Goal: Contribute content: Contribute content

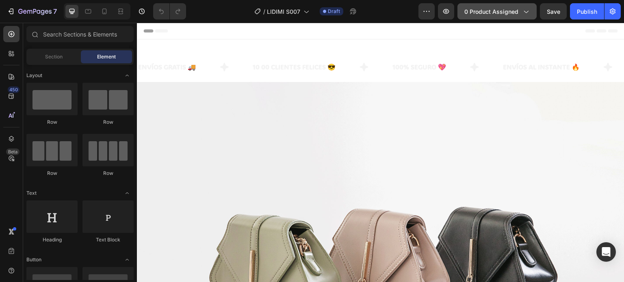
click at [520, 11] on div "0 product assigned" at bounding box center [496, 11] width 65 height 9
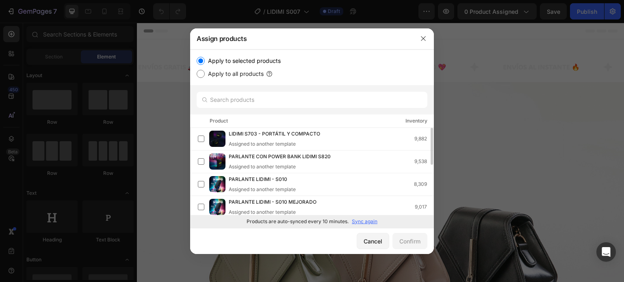
scroll to position [117, 0]
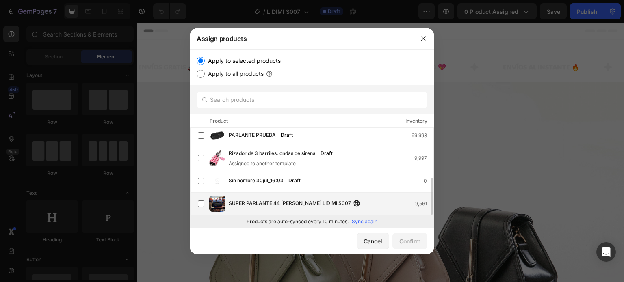
click at [270, 200] on span "SUPER PARLANTE 44 [PERSON_NAME] LIDIMI S007" at bounding box center [290, 203] width 122 height 9
drag, startPoint x: 407, startPoint y: 242, endPoint x: 405, endPoint y: 235, distance: 7.8
click at [406, 242] on div "Confirm" at bounding box center [409, 241] width 21 height 9
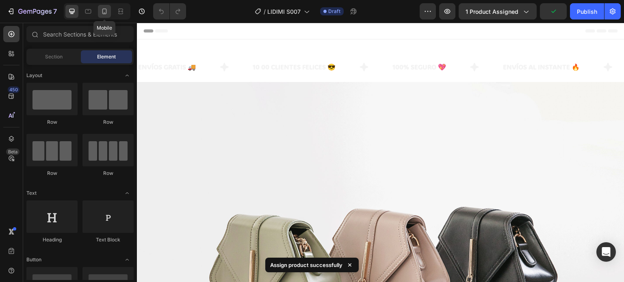
click at [104, 14] on icon at bounding box center [104, 11] width 8 height 8
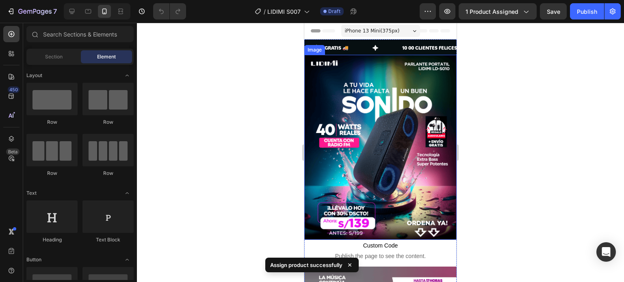
drag, startPoint x: 404, startPoint y: 98, endPoint x: 398, endPoint y: 102, distance: 7.1
click at [404, 98] on img at bounding box center [380, 148] width 152 height 186
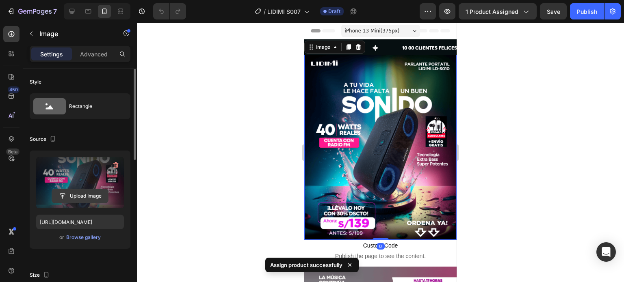
click at [91, 199] on input "file" at bounding box center [80, 196] width 56 height 14
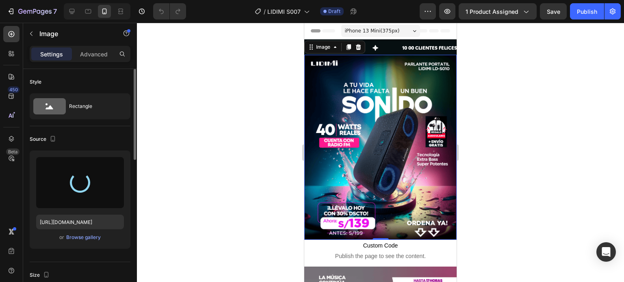
type input "https://cdn.shopify.com/s/files/1/0711/1855/3276/files/gempages_575357294104019…"
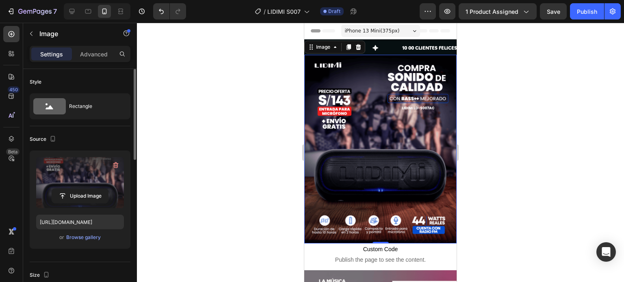
click at [371, 141] on img at bounding box center [380, 149] width 152 height 189
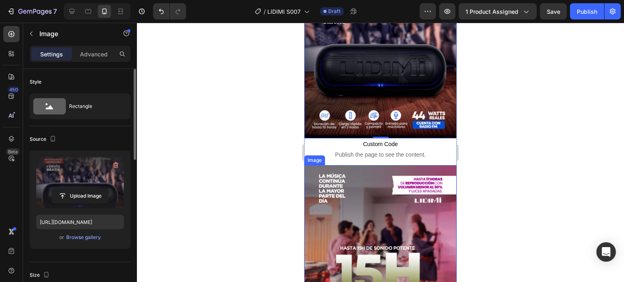
scroll to position [162, 0]
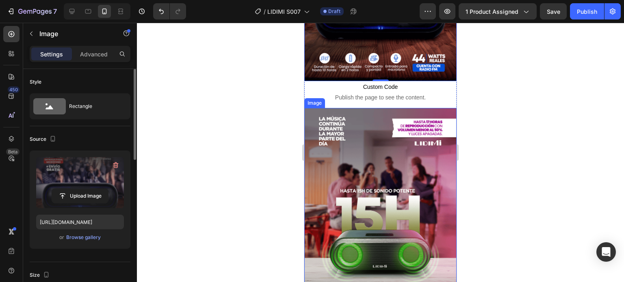
click at [400, 160] on img at bounding box center [380, 202] width 152 height 189
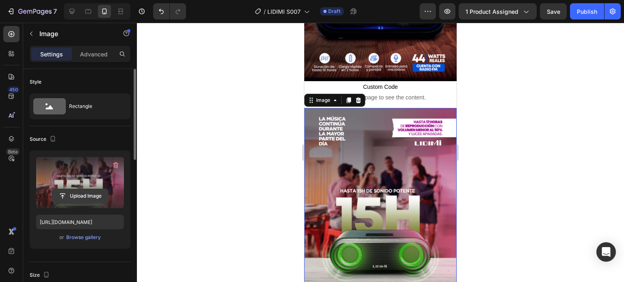
click at [103, 200] on input "file" at bounding box center [80, 196] width 56 height 14
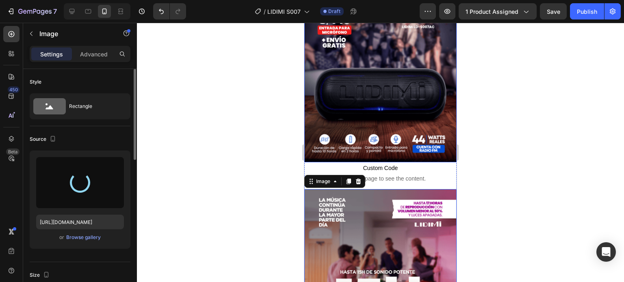
scroll to position [0, 0]
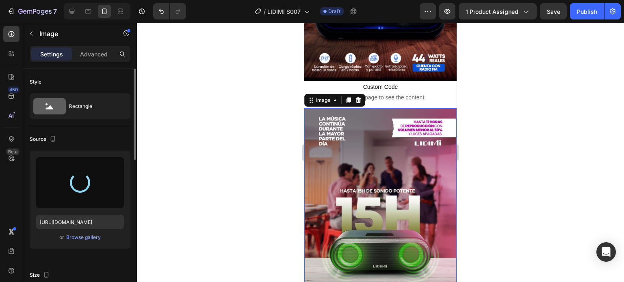
type input "https://cdn.shopify.com/s/files/1/0711/1855/3276/files/gempages_575357294104019…"
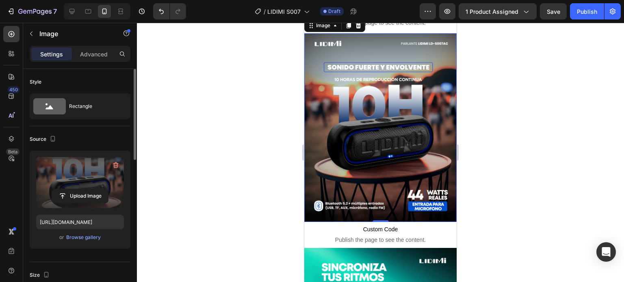
scroll to position [447, 0]
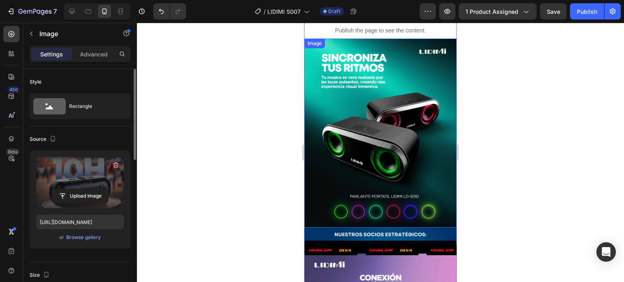
click at [398, 149] on img at bounding box center [380, 133] width 152 height 189
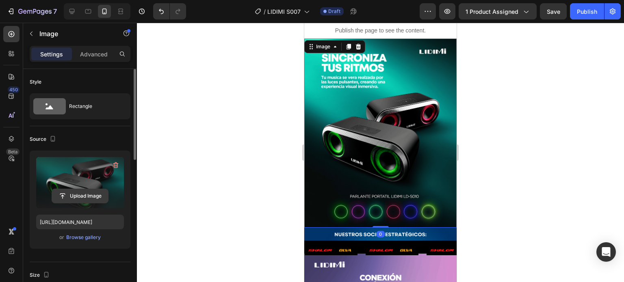
click at [62, 195] on input "file" at bounding box center [80, 196] width 56 height 14
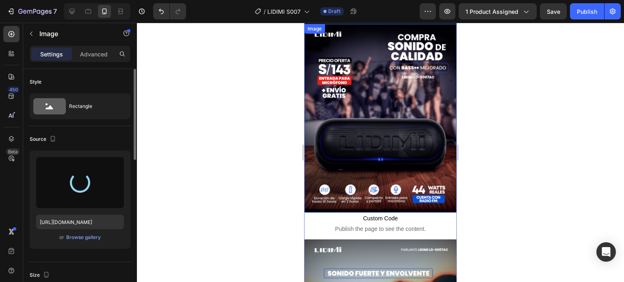
scroll to position [0, 0]
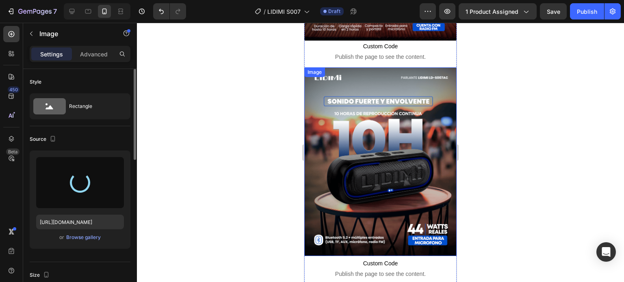
type input "https://cdn.shopify.com/s/files/1/0711/1855/3276/files/gempages_575357294104019…"
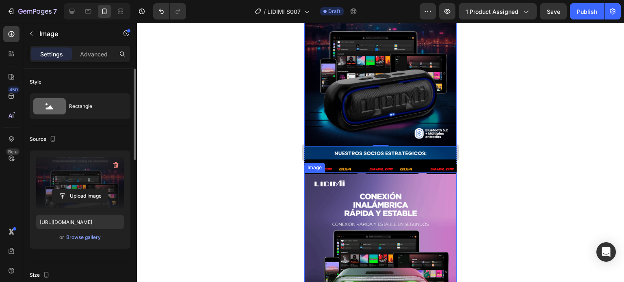
click at [403, 199] on img at bounding box center [380, 267] width 152 height 189
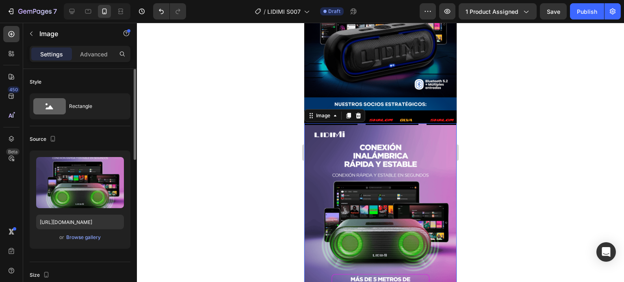
scroll to position [650, 0]
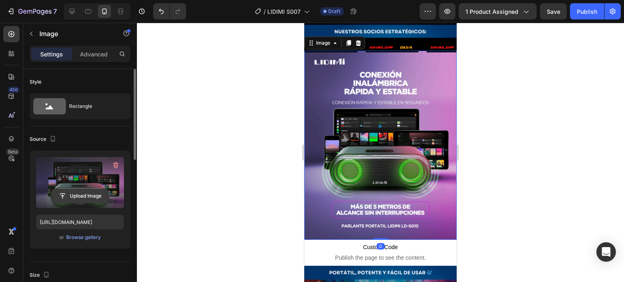
click at [84, 197] on input "file" at bounding box center [80, 196] width 56 height 14
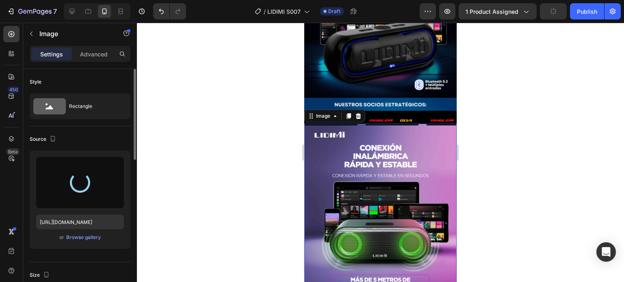
scroll to position [609, 0]
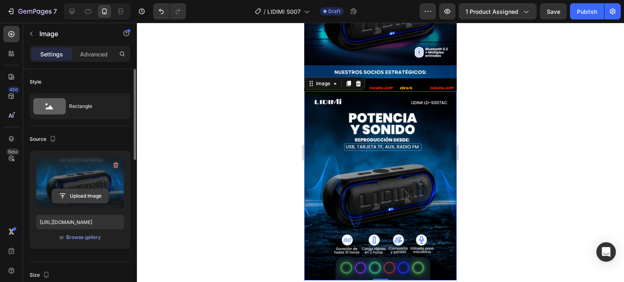
click at [81, 193] on input "file" at bounding box center [80, 196] width 56 height 14
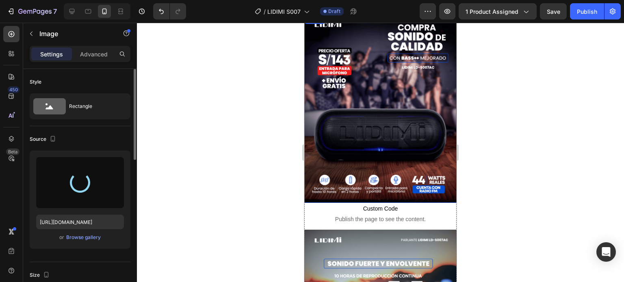
scroll to position [0, 0]
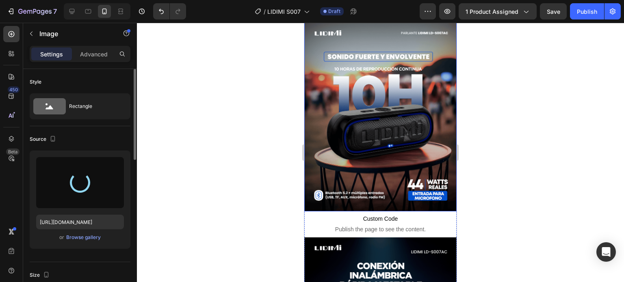
type input "https://cdn.shopify.com/s/files/1/0711/1855/3276/files/gempages_575357294104019…"
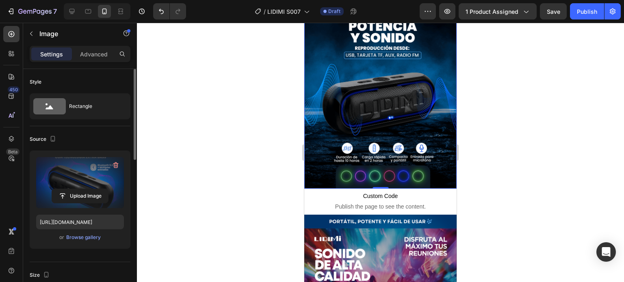
scroll to position [812, 0]
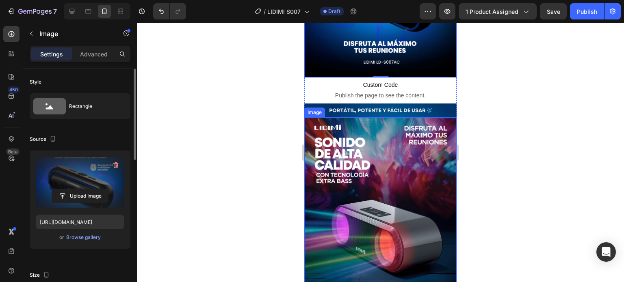
click at [399, 133] on img at bounding box center [380, 211] width 152 height 189
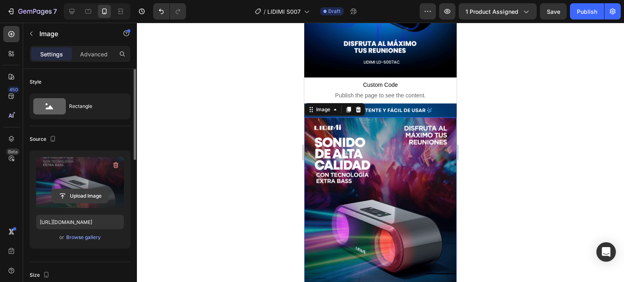
click at [101, 196] on input "file" at bounding box center [80, 196] width 56 height 14
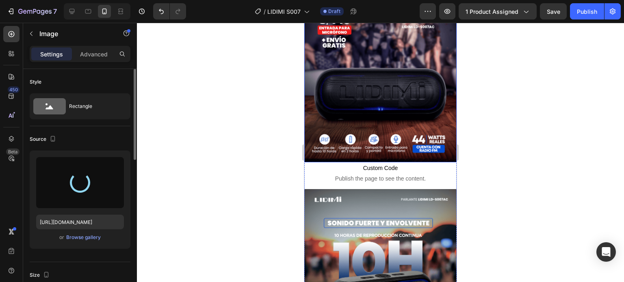
scroll to position [0, 0]
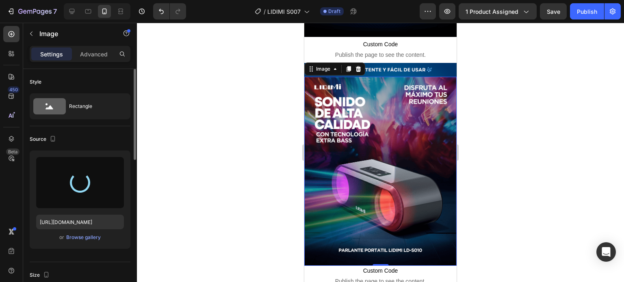
type input "https://cdn.shopify.com/s/files/1/0711/1855/3276/files/gempages_575357294104019…"
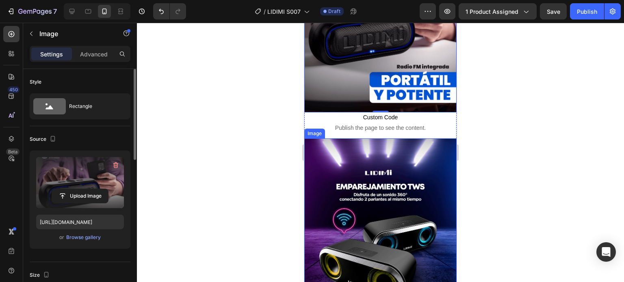
scroll to position [1015, 0]
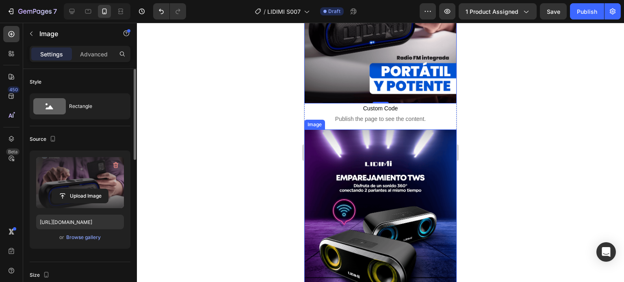
click at [379, 159] on img at bounding box center [380, 224] width 152 height 189
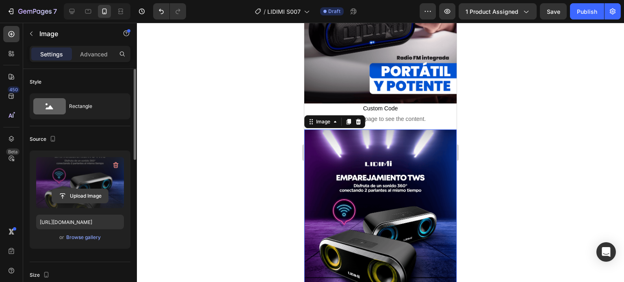
click at [76, 192] on input "file" at bounding box center [80, 196] width 56 height 14
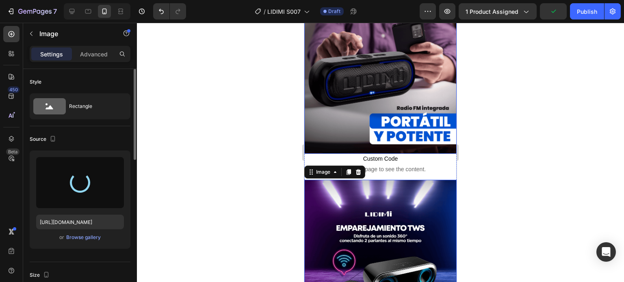
type input "https://cdn.shopify.com/s/files/1/0711/1855/3276/files/gempages_575357294104019…"
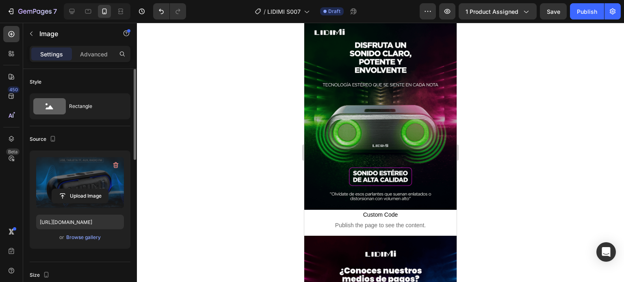
scroll to position [1340, 0]
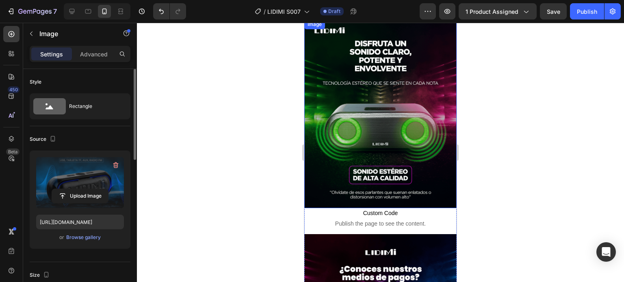
click at [391, 106] on img at bounding box center [380, 113] width 152 height 189
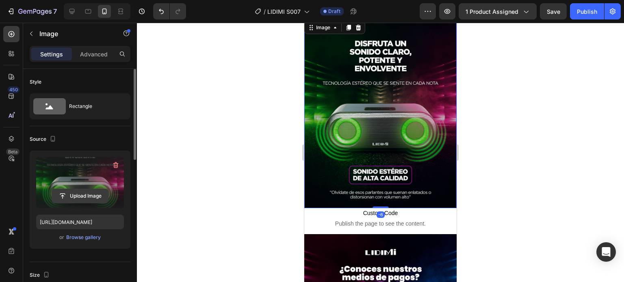
click at [82, 197] on input "file" at bounding box center [80, 196] width 56 height 14
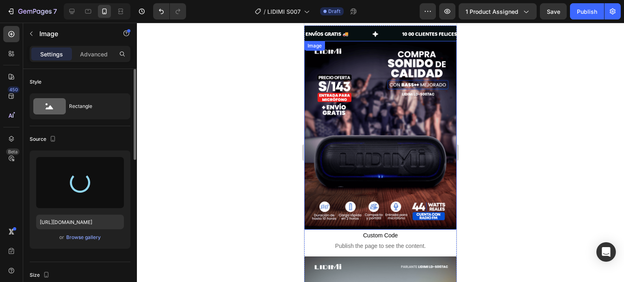
scroll to position [0, 0]
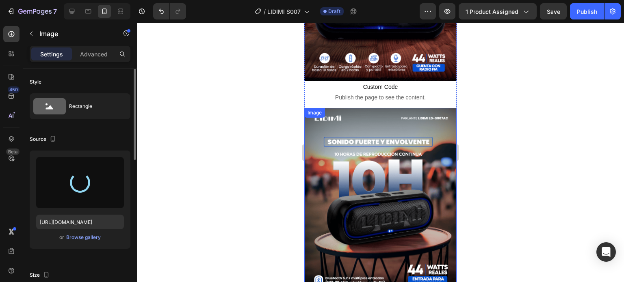
type input "https://cdn.shopify.com/s/files/1/0711/1855/3276/files/gempages_575357294104019…"
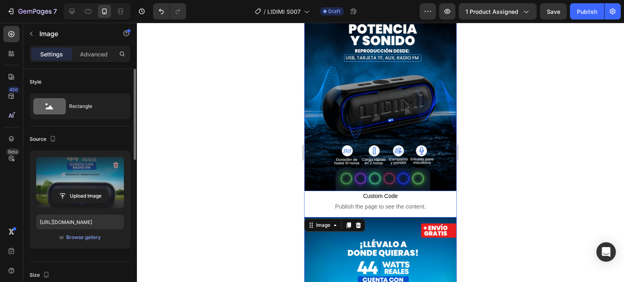
scroll to position [1259, 0]
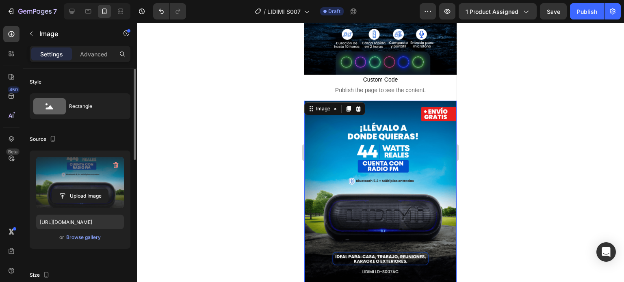
click at [503, 89] on div at bounding box center [380, 152] width 487 height 259
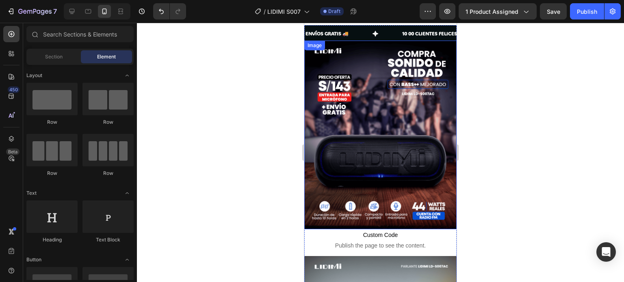
scroll to position [0, 0]
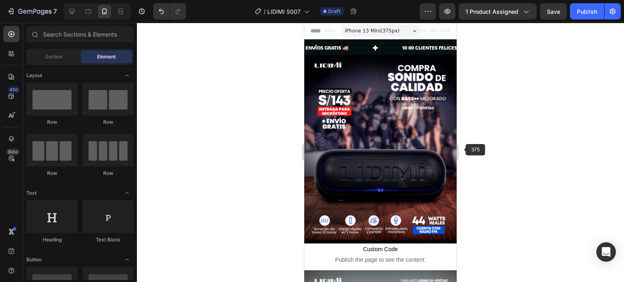
click at [481, 145] on div at bounding box center [380, 152] width 487 height 259
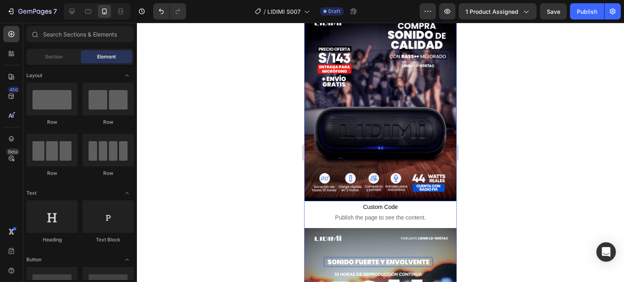
scroll to position [41, 0]
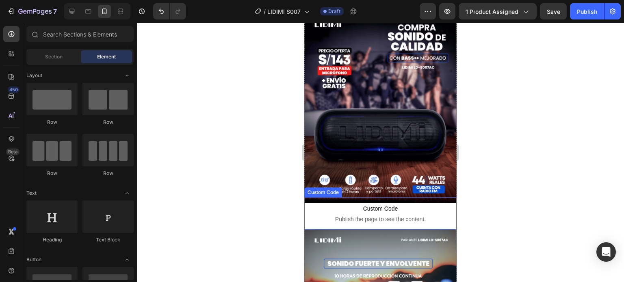
click at [373, 215] on span "Publish the page to see the content." at bounding box center [380, 219] width 152 height 8
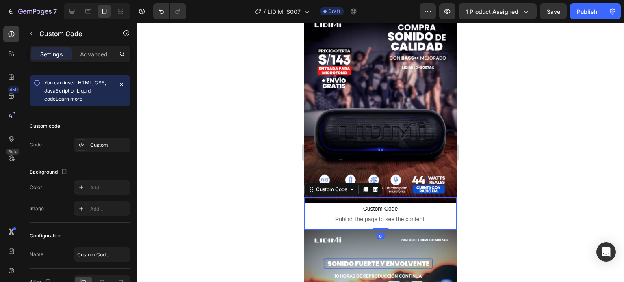
click at [199, 170] on div at bounding box center [380, 152] width 487 height 259
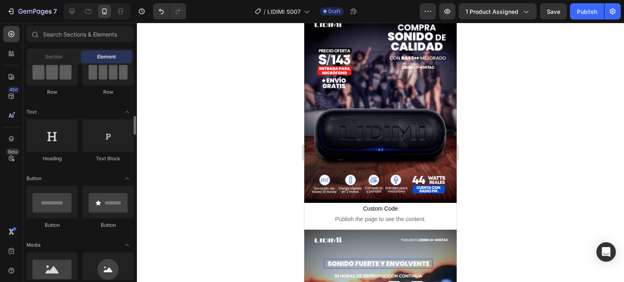
scroll to position [162, 0]
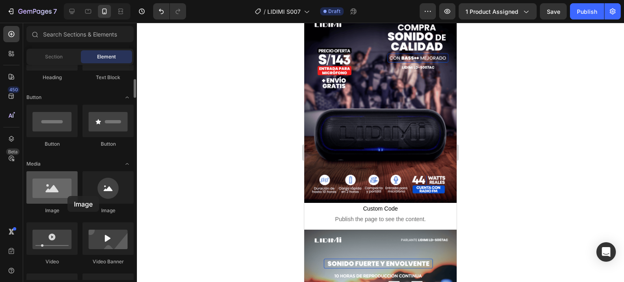
drag, startPoint x: 54, startPoint y: 188, endPoint x: 51, endPoint y: 193, distance: 6.0
click at [51, 193] on div at bounding box center [51, 187] width 51 height 32
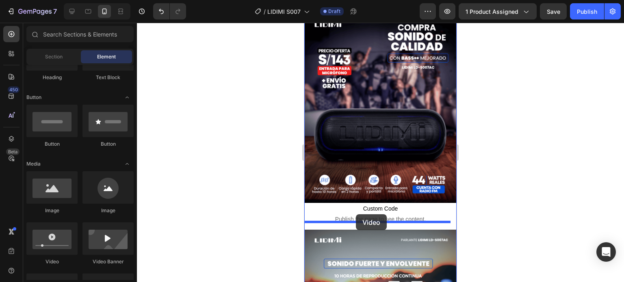
drag, startPoint x: 358, startPoint y: 261, endPoint x: 356, endPoint y: 214, distance: 46.7
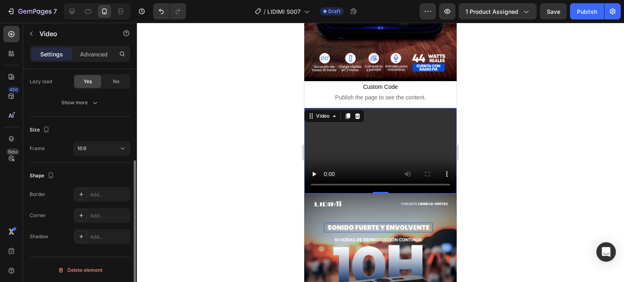
scroll to position [0, 0]
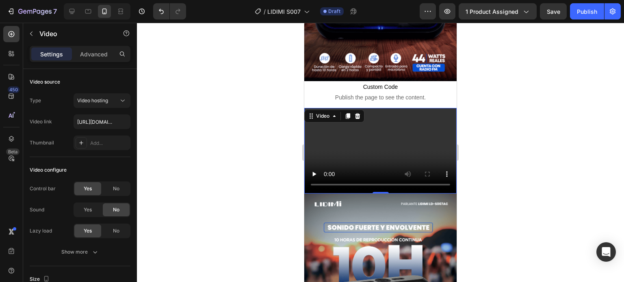
click at [93, 63] on div "Settings Advanced" at bounding box center [80, 57] width 114 height 23
click at [94, 54] on p "Advanced" at bounding box center [94, 54] width 28 height 9
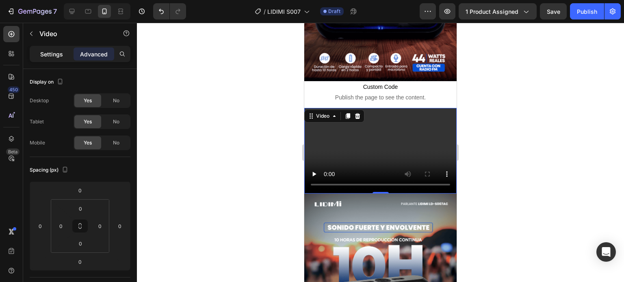
click at [50, 57] on p "Settings" at bounding box center [51, 54] width 23 height 9
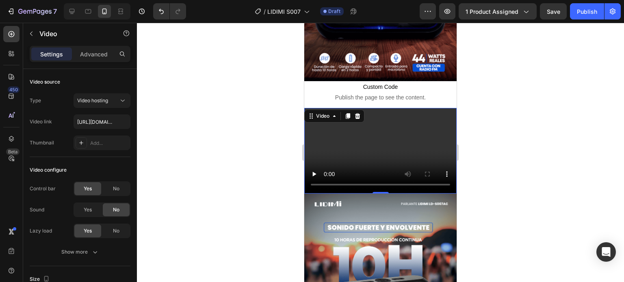
click at [395, 140] on video at bounding box center [380, 151] width 152 height 86
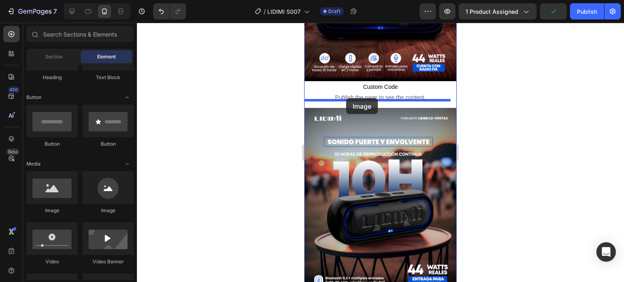
drag, startPoint x: 352, startPoint y: 216, endPoint x: 346, endPoint y: 98, distance: 117.5
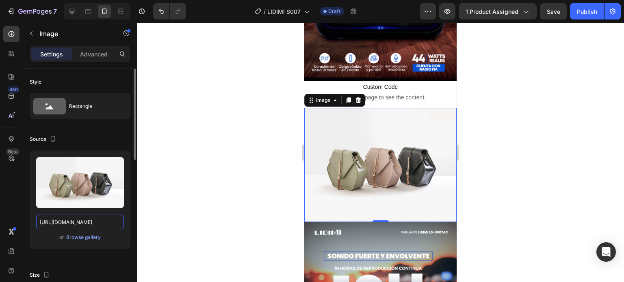
click at [91, 218] on input "[URL][DOMAIN_NAME]" at bounding box center [80, 222] width 88 height 15
click at [91, 217] on input "[URL][DOMAIN_NAME]" at bounding box center [80, 222] width 88 height 15
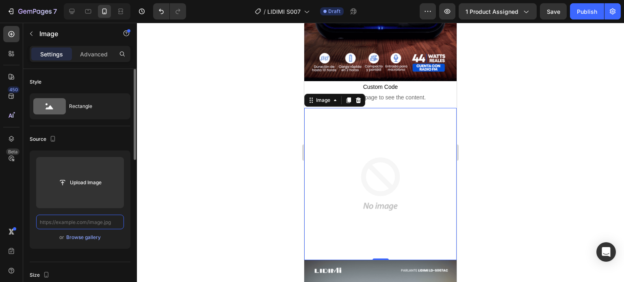
paste input "https://media4.giphy.com/media/v1.Y2lkPTc5MGI3NjExdHJybHh2cW1kM3FzOG82cnV4ZHdra…"
type input "https://media4.giphy.com/media/v1.Y2lkPTc5MGI3NjExdHJybHh2cW1kM3FzOG82cnV4ZHdra…"
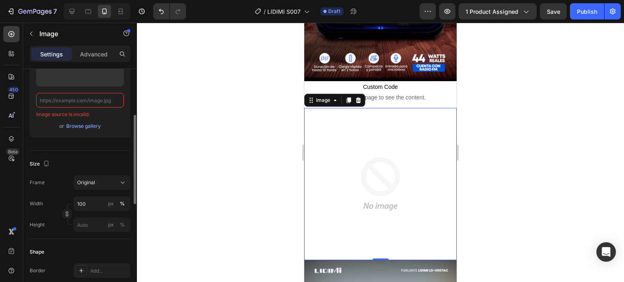
click at [345, 117] on img at bounding box center [380, 184] width 152 height 152
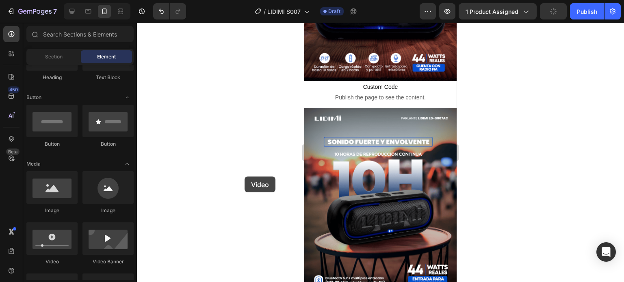
scroll to position [167, 0]
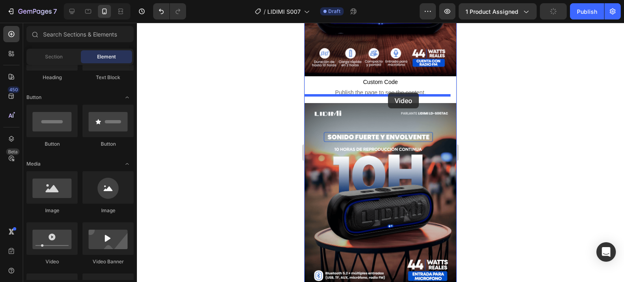
drag, startPoint x: 363, startPoint y: 270, endPoint x: 388, endPoint y: 93, distance: 179.6
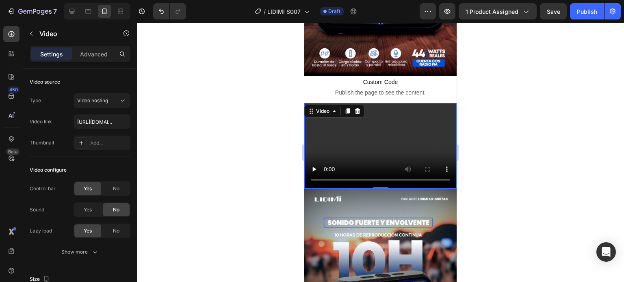
click at [377, 141] on video at bounding box center [380, 146] width 152 height 86
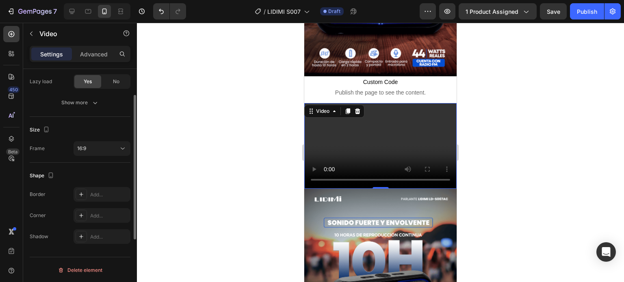
scroll to position [0, 0]
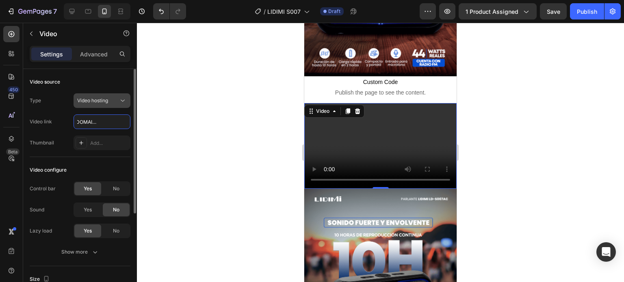
type input "https://media4.giphy.com/media/v1.Y2lkPTc5MGI3NjExdHJybHh2cW1kM3FzOG82cnV4ZHdra…"
click at [119, 99] on icon at bounding box center [123, 101] width 8 height 8
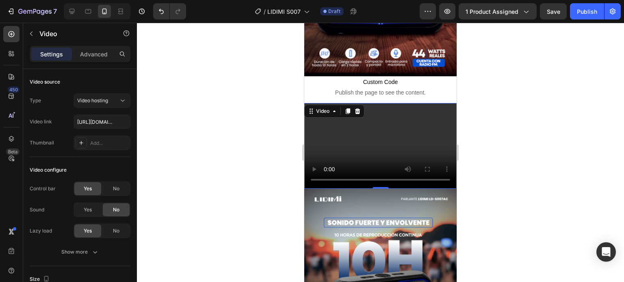
click at [214, 86] on div at bounding box center [380, 152] width 487 height 259
click at [342, 121] on video at bounding box center [380, 146] width 152 height 86
click at [96, 61] on div "Settings Advanced" at bounding box center [80, 54] width 101 height 16
click at [97, 55] on p "Advanced" at bounding box center [94, 54] width 28 height 9
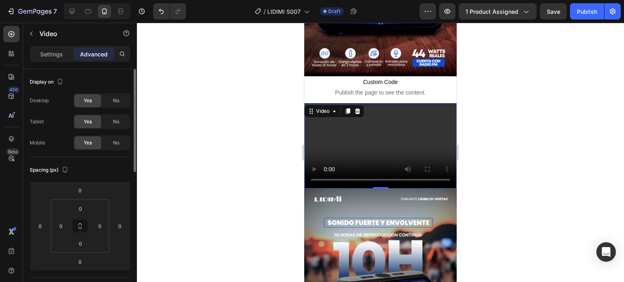
click at [50, 53] on p "Settings" at bounding box center [51, 54] width 23 height 9
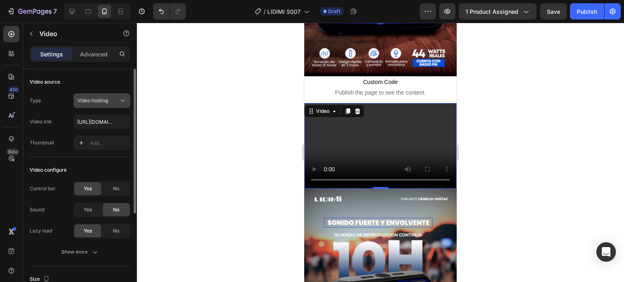
click at [107, 107] on button "Video hosting" at bounding box center [102, 100] width 57 height 15
click at [110, 104] on div "Video hosting" at bounding box center [97, 100] width 41 height 7
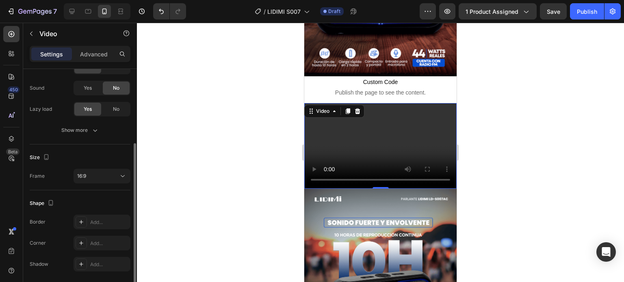
scroll to position [149, 0]
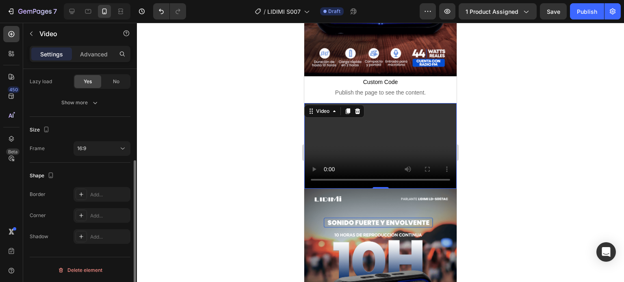
click at [378, 134] on video at bounding box center [380, 146] width 152 height 86
click at [349, 134] on video at bounding box center [380, 146] width 152 height 86
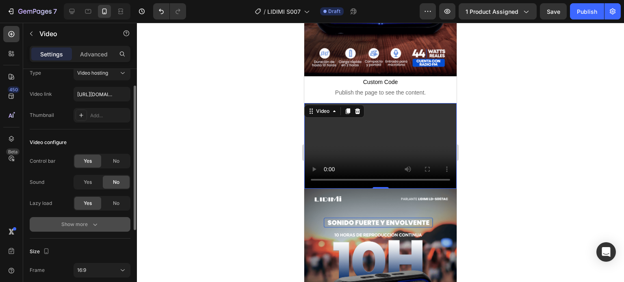
click at [84, 223] on div "Show more" at bounding box center [80, 225] width 38 height 8
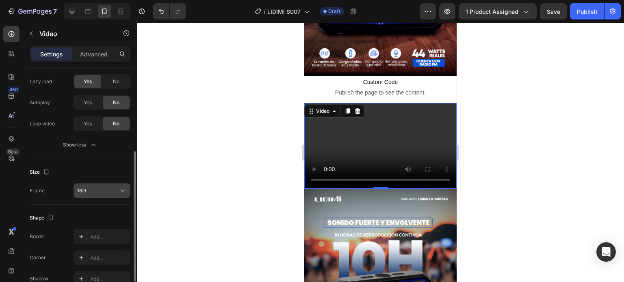
scroll to position [0, 0]
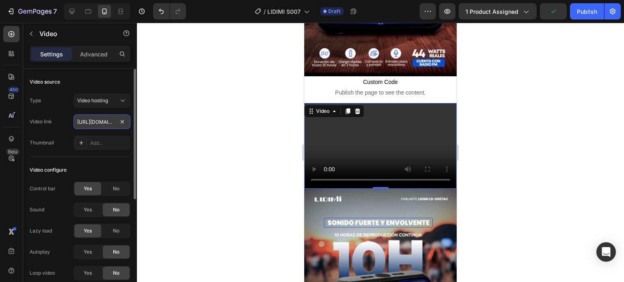
click at [115, 117] on input "https://media4.giphy.com/media/v1.Y2lkPTc5MGI3NjExdHJybHh2cW1kM3FzOG82cnV4ZHdra…" at bounding box center [102, 122] width 57 height 15
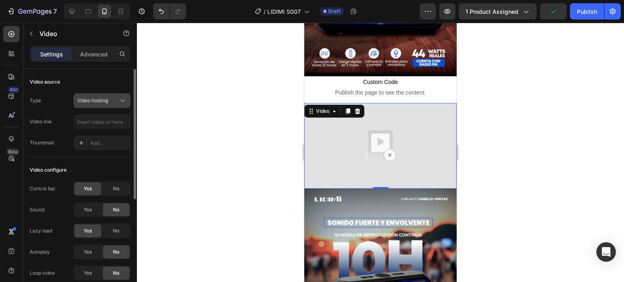
click at [124, 100] on icon at bounding box center [123, 101] width 8 height 8
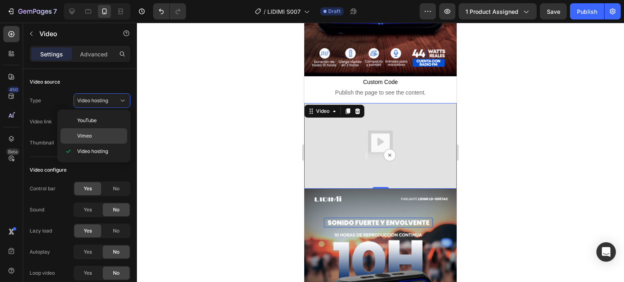
click at [106, 131] on div "Vimeo" at bounding box center [94, 135] width 67 height 15
type input "https://vimeo.com/1095883398"
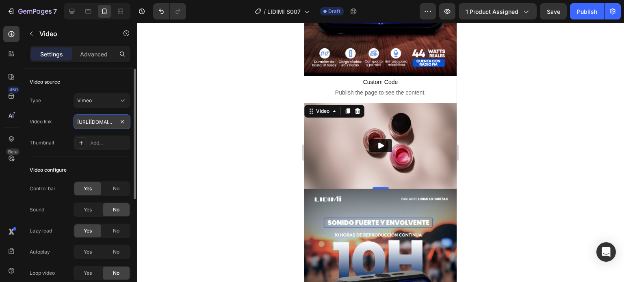
click at [100, 118] on input "https://vimeo.com/1095883398" at bounding box center [102, 122] width 57 height 15
paste input "https://media4.giphy.com/media/v1.Y2lkPTc5MGI3NjExdHJybHh2cW1kM3FzOG82cnV4ZHdra…"
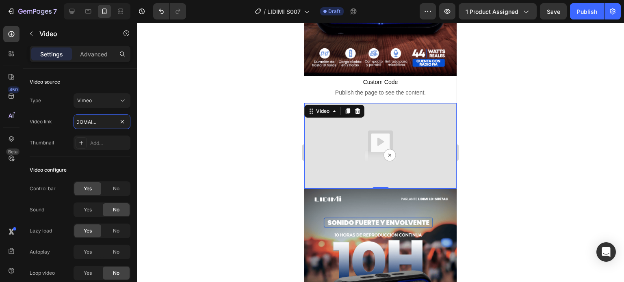
type input "https://media4.giphy.com/media/v1.Y2lkPTc5MGI3NjExdHJybHh2cW1kM3FzOG82cnV4ZHdra…"
click at [384, 120] on img at bounding box center [380, 146] width 152 height 86
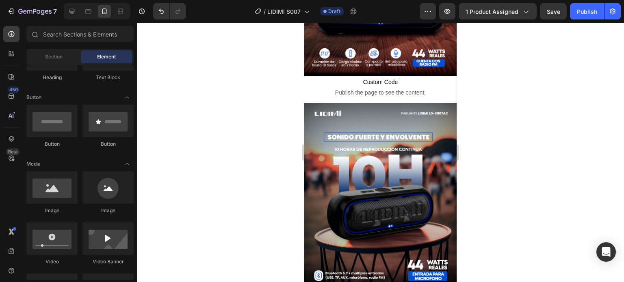
scroll to position [0, 0]
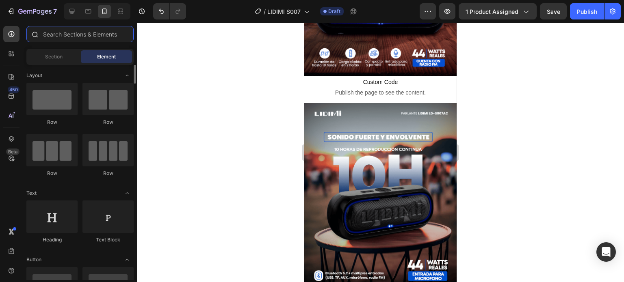
click at [64, 37] on input "text" at bounding box center [79, 34] width 107 height 16
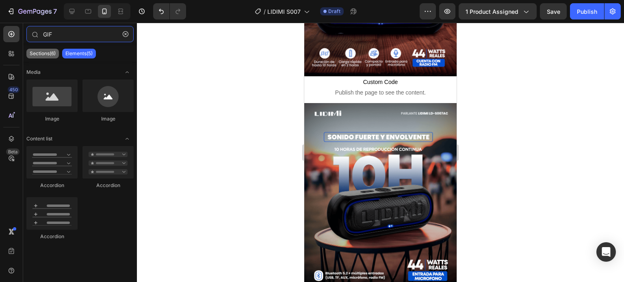
type input "GIF"
click at [50, 58] on div "Sections(6)" at bounding box center [42, 54] width 32 height 10
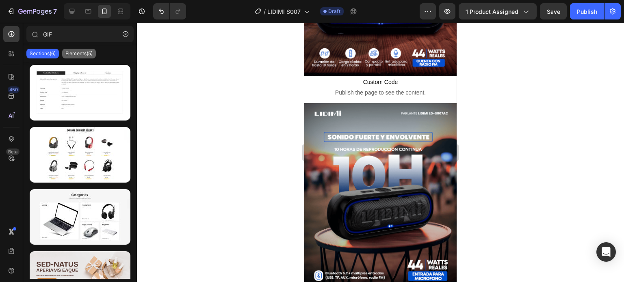
click at [78, 50] on p "Elements(5)" at bounding box center [78, 53] width 27 height 6
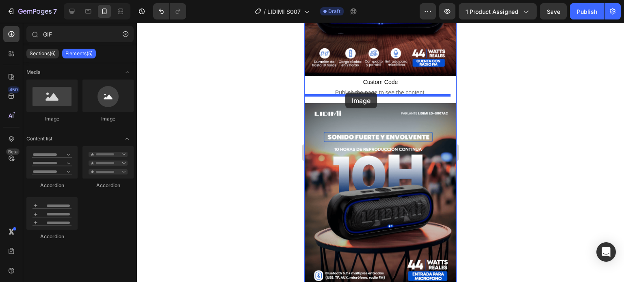
drag, startPoint x: 362, startPoint y: 122, endPoint x: 345, endPoint y: 93, distance: 33.6
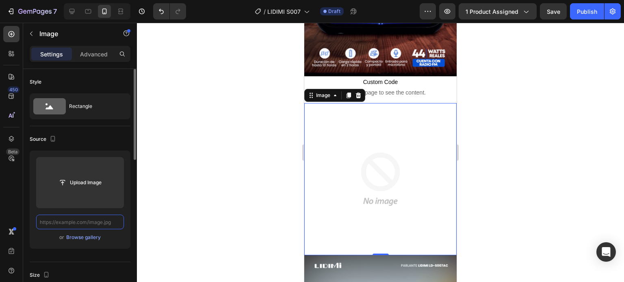
paste input "https://media4.giphy.com/media/v1.Y2lkPTc5MGI3NjExdHJybHh2cW1kM3FzOG82cnV4ZHdra…"
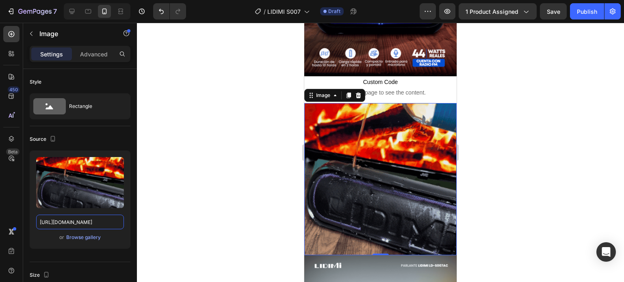
type input "https://media4.giphy.com/media/v1.Y2lkPTc5MGI3NjExdHJybHh2cW1kM3FzOG82cnV4ZHdra…"
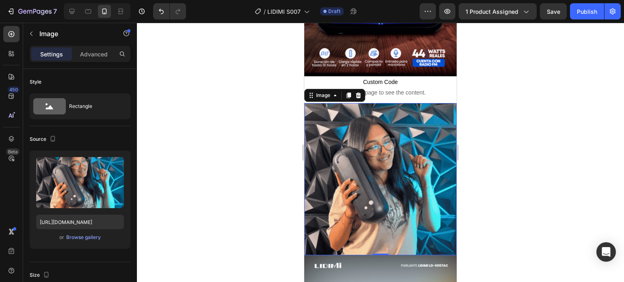
click at [394, 130] on img at bounding box center [380, 179] width 152 height 152
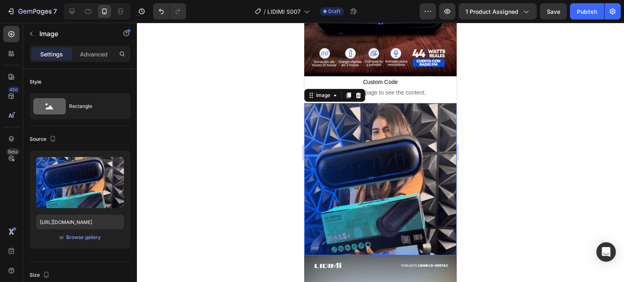
scroll to position [0, 0]
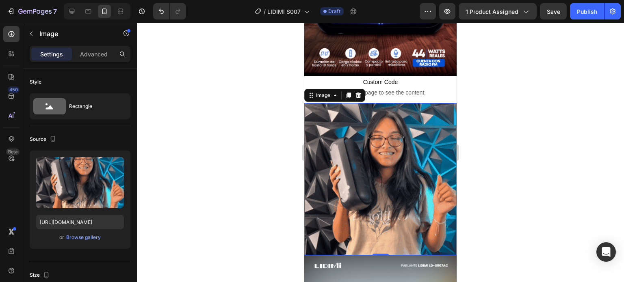
click at [184, 131] on div at bounding box center [380, 152] width 487 height 259
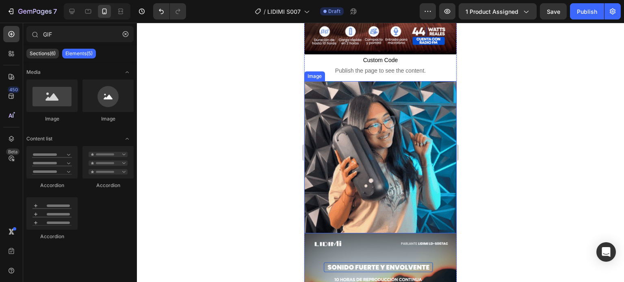
scroll to position [208, 0]
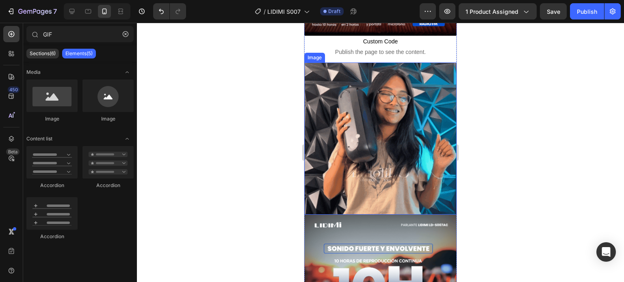
click at [383, 141] on img at bounding box center [380, 139] width 152 height 152
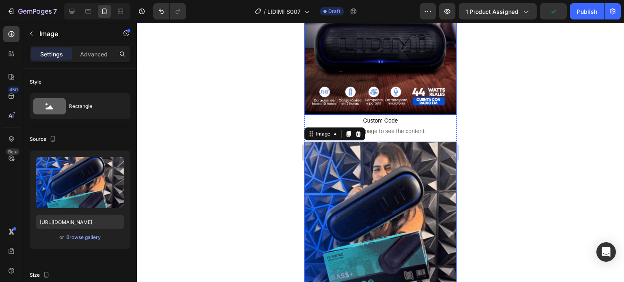
scroll to position [127, 0]
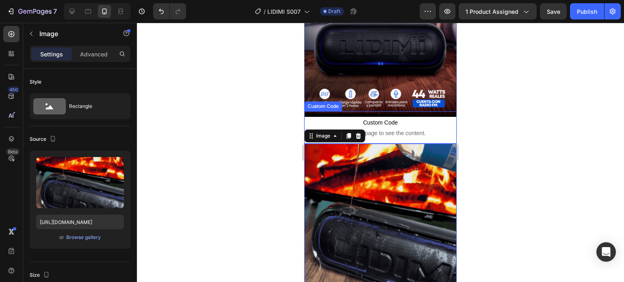
click at [406, 118] on span "Custom Code" at bounding box center [380, 123] width 152 height 10
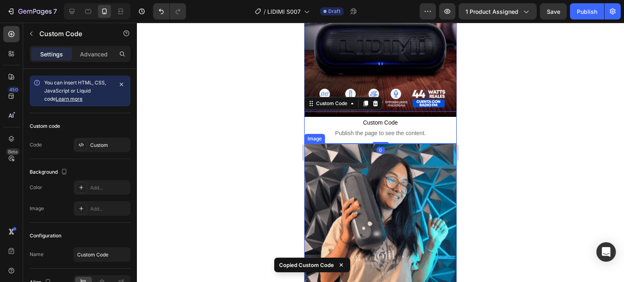
click at [420, 187] on img at bounding box center [380, 220] width 152 height 152
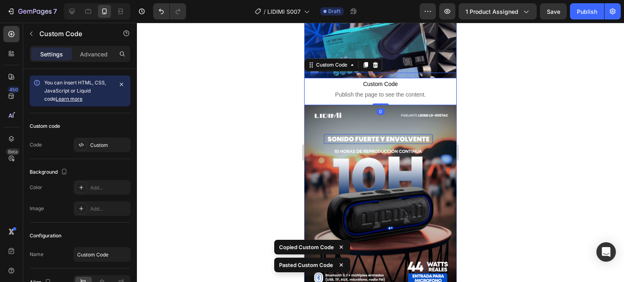
scroll to position [352, 0]
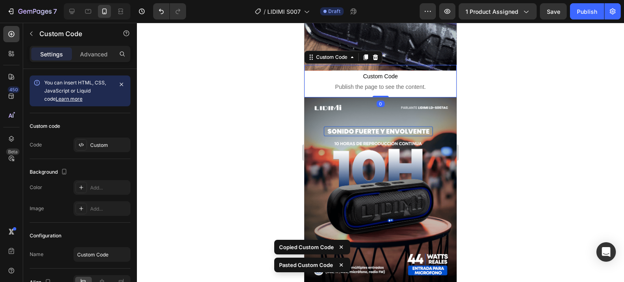
click at [496, 71] on div at bounding box center [380, 152] width 487 height 259
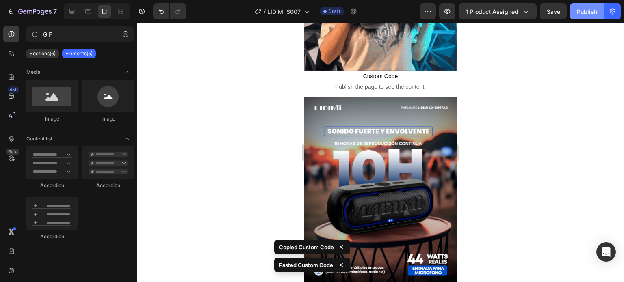
click at [588, 10] on div "Publish" at bounding box center [587, 11] width 20 height 9
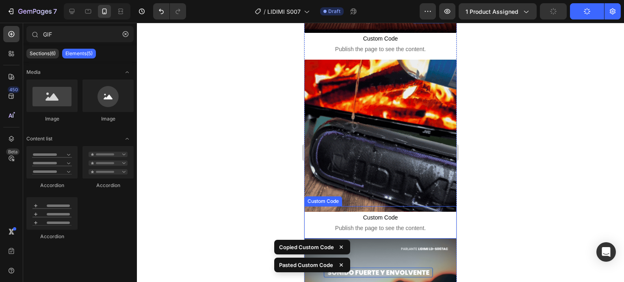
scroll to position [190, 0]
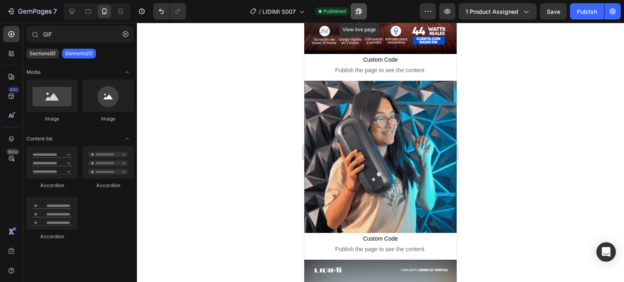
click at [354, 11] on button "button" at bounding box center [358, 11] width 16 height 16
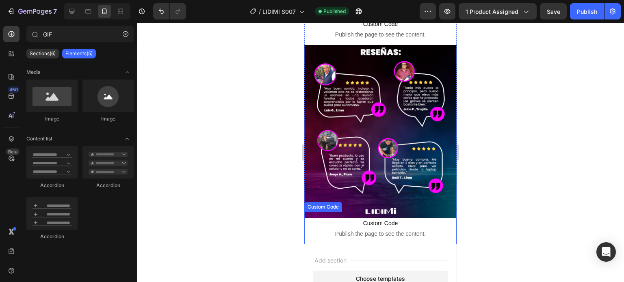
scroll to position [1761, 0]
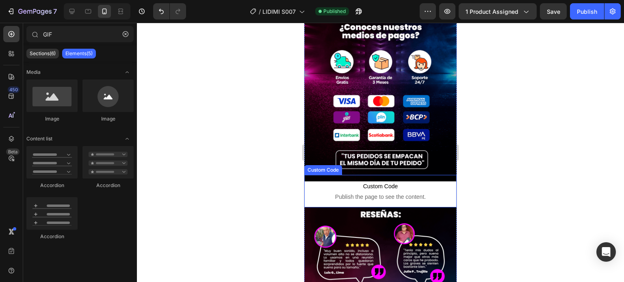
click at [401, 182] on span "Custom Code" at bounding box center [380, 187] width 152 height 10
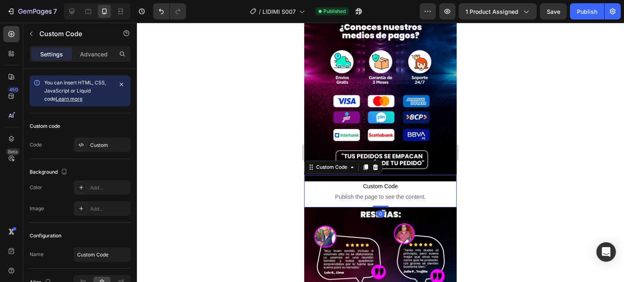
click at [270, 95] on div at bounding box center [380, 152] width 487 height 259
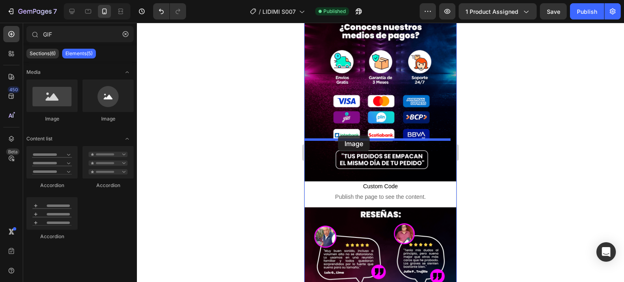
drag, startPoint x: 358, startPoint y: 117, endPoint x: 348, endPoint y: 139, distance: 23.8
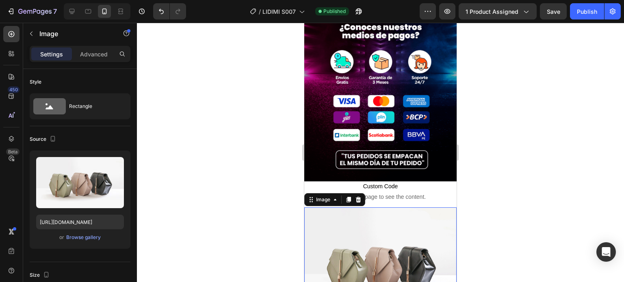
click at [369, 208] on img at bounding box center [380, 265] width 152 height 114
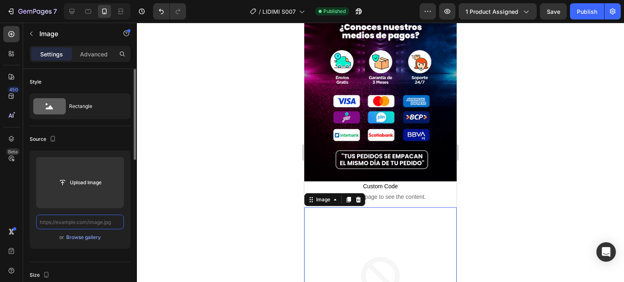
scroll to position [0, 0]
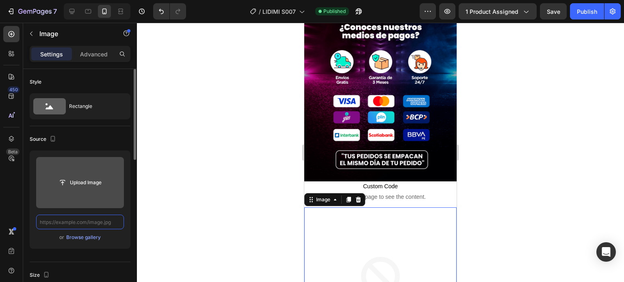
paste input "[URL][DOMAIN_NAME]"
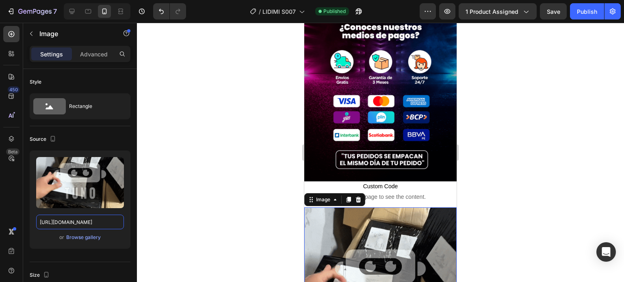
type input "[URL][DOMAIN_NAME]"
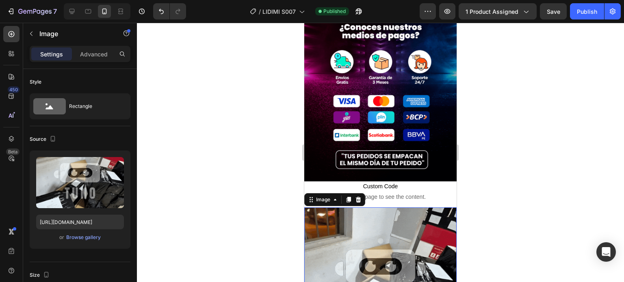
click at [226, 190] on div at bounding box center [380, 152] width 487 height 259
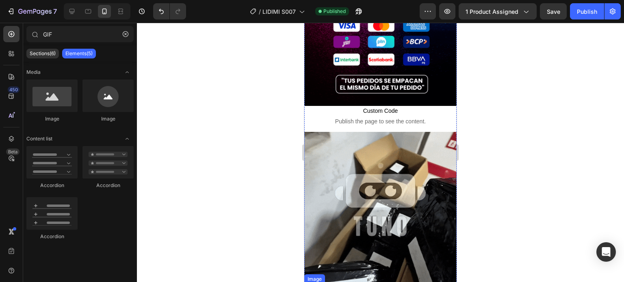
scroll to position [1721, 0]
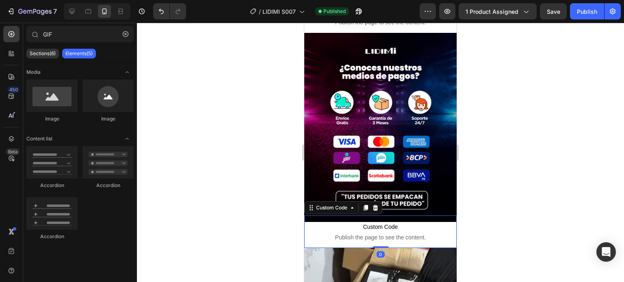
click at [387, 222] on span "Custom Code" at bounding box center [380, 227] width 152 height 10
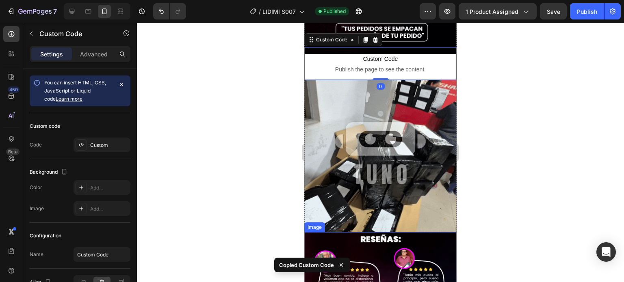
scroll to position [1883, 0]
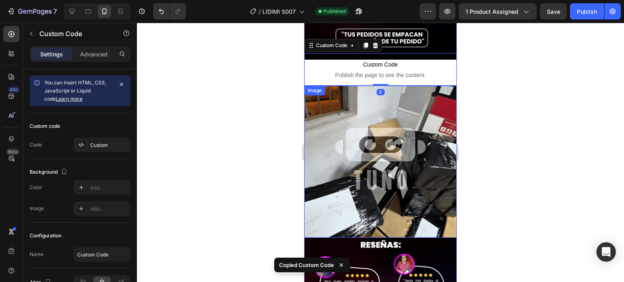
click at [397, 140] on img at bounding box center [380, 162] width 152 height 152
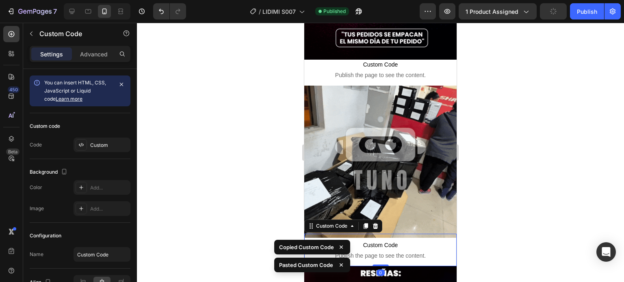
click at [498, 160] on div at bounding box center [380, 152] width 487 height 259
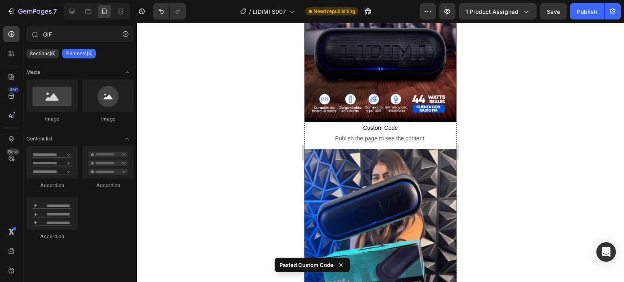
scroll to position [162, 0]
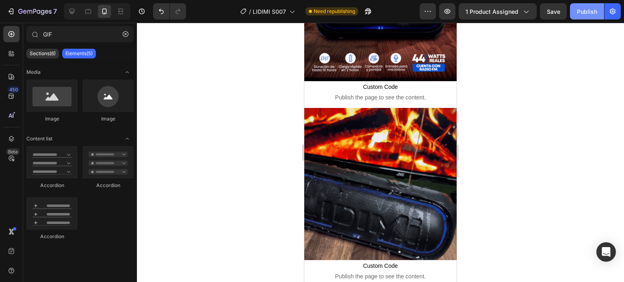
click at [580, 17] on button "Publish" at bounding box center [587, 11] width 34 height 16
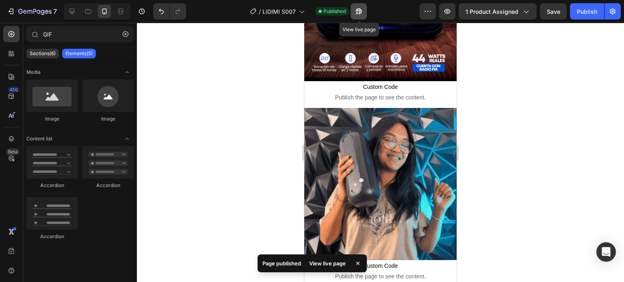
click at [361, 11] on icon "button" at bounding box center [359, 11] width 8 height 8
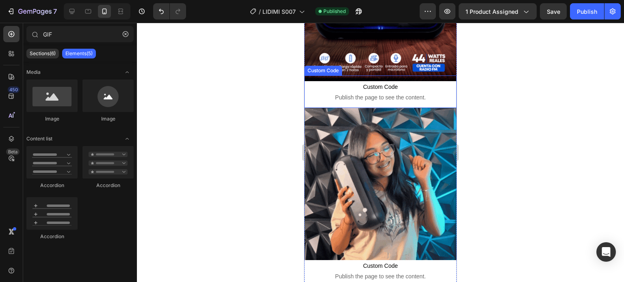
scroll to position [0, 0]
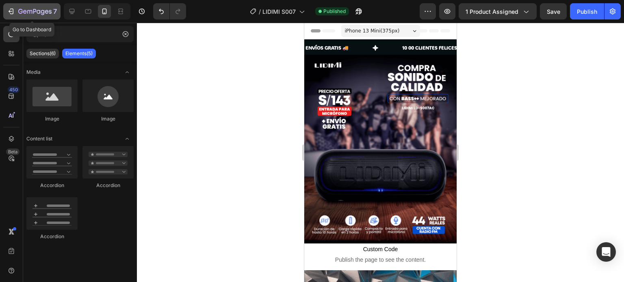
click at [13, 12] on icon "button" at bounding box center [12, 12] width 4 height 6
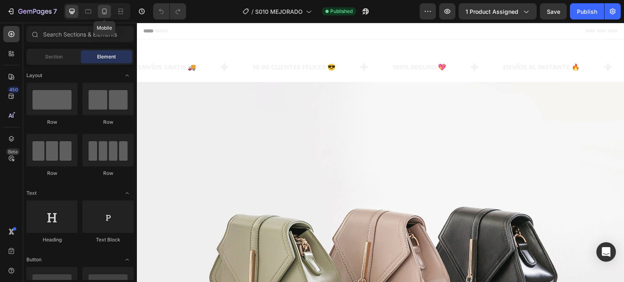
click at [110, 11] on div at bounding box center [104, 11] width 13 height 13
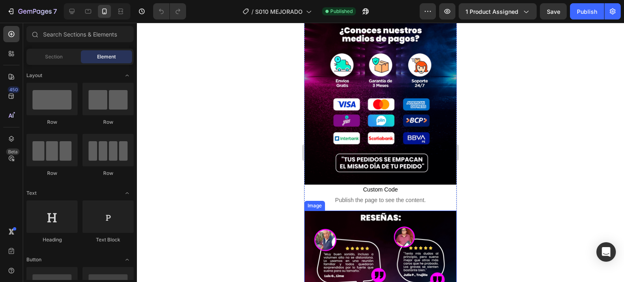
scroll to position [1504, 0]
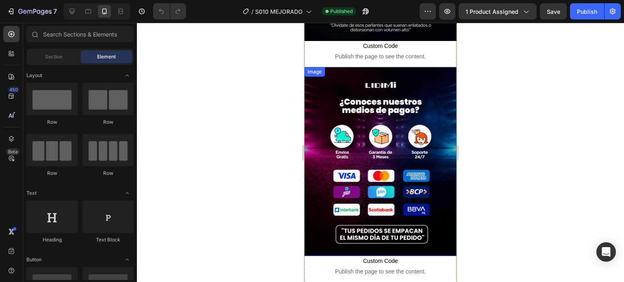
click at [389, 129] on img at bounding box center [380, 161] width 152 height 189
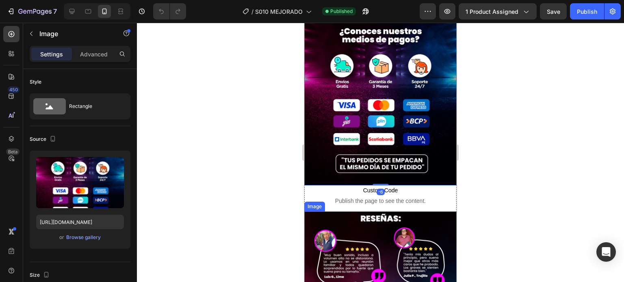
scroll to position [1626, 0]
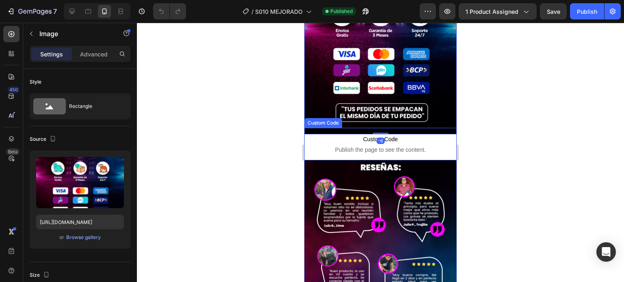
click at [427, 128] on p "Custom Code Publish the page to see the content." at bounding box center [380, 144] width 152 height 32
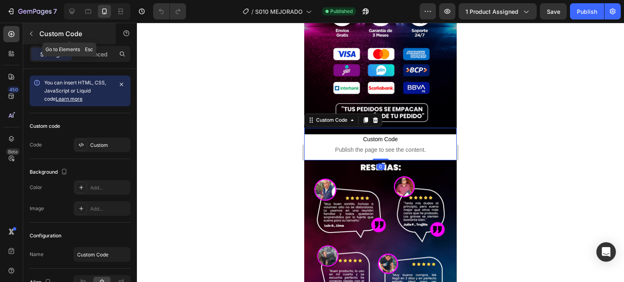
click at [34, 35] on icon "button" at bounding box center [31, 33] width 6 height 6
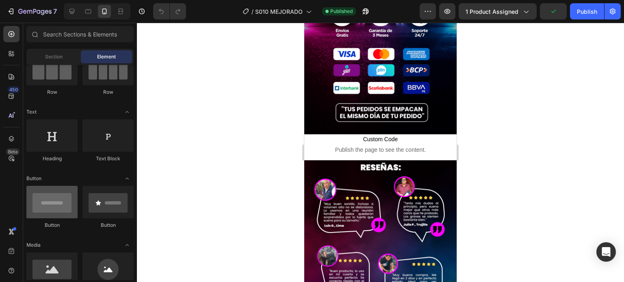
scroll to position [122, 0]
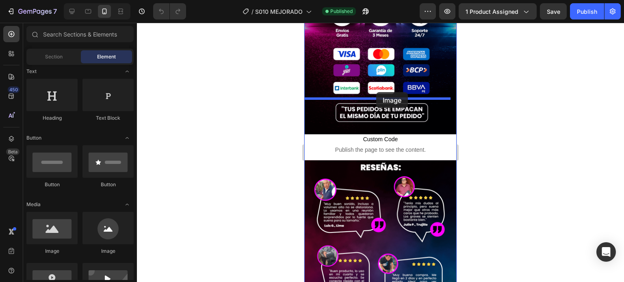
drag, startPoint x: 355, startPoint y: 265, endPoint x: 376, endPoint y: 92, distance: 174.2
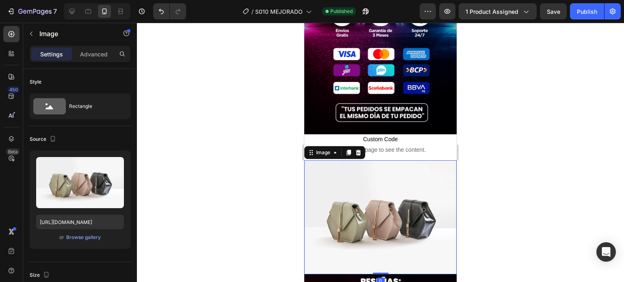
click at [388, 160] on img at bounding box center [380, 217] width 152 height 114
click at [96, 219] on input "[URL][DOMAIN_NAME]" at bounding box center [80, 222] width 88 height 15
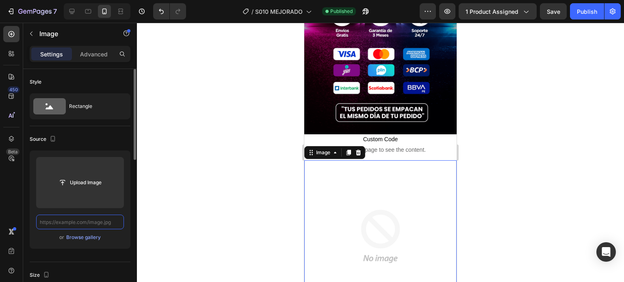
paste input "Copy element from Gempages!"
type input "Copy element from Gempages!"
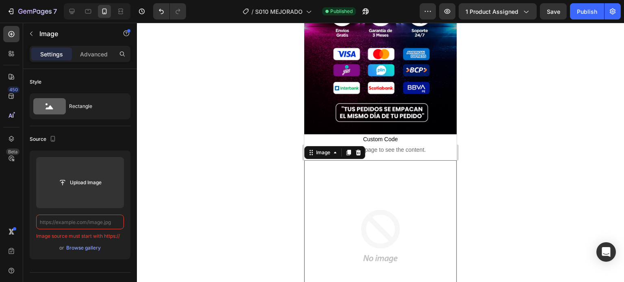
drag, startPoint x: 331, startPoint y: 162, endPoint x: 607, endPoint y: 190, distance: 277.5
click at [331, 162] on img at bounding box center [380, 236] width 152 height 152
click at [95, 218] on input "text" at bounding box center [80, 222] width 88 height 15
paste input "Copy element from Gempages!"
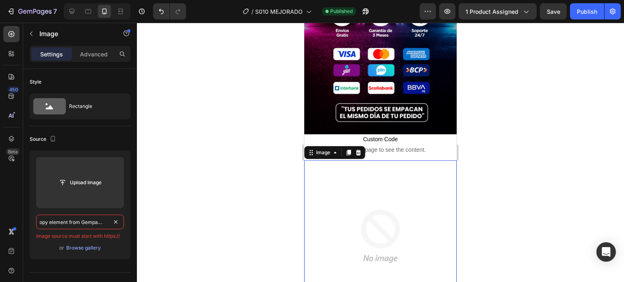
type input "Copy element from Gempages!"
click at [261, 178] on div at bounding box center [380, 152] width 487 height 259
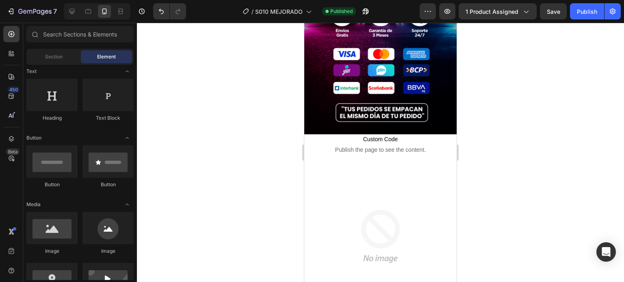
click at [359, 160] on img at bounding box center [380, 236] width 152 height 152
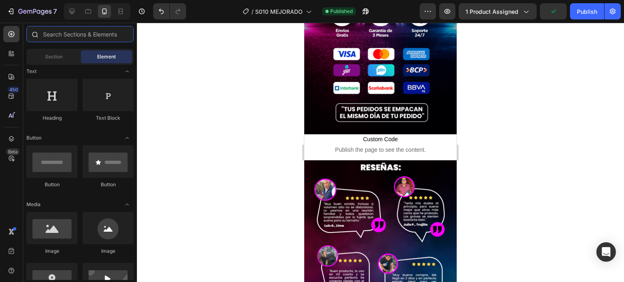
click at [67, 37] on input "text" at bounding box center [79, 34] width 107 height 16
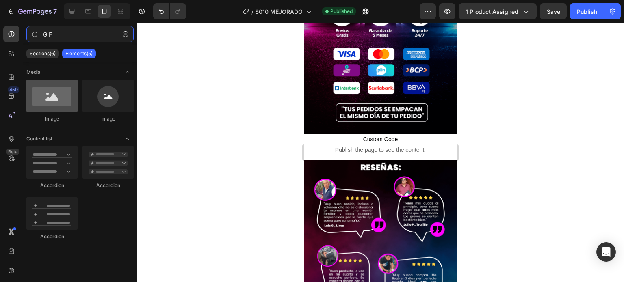
type input "GIF"
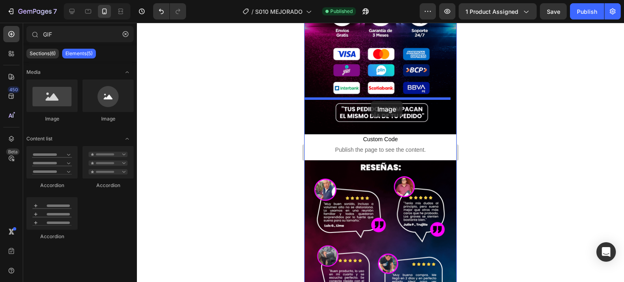
drag, startPoint x: 366, startPoint y: 134, endPoint x: 371, endPoint y: 101, distance: 33.7
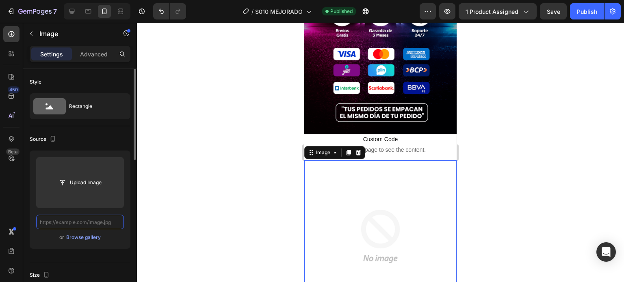
paste input "Copy element from Gempages!"
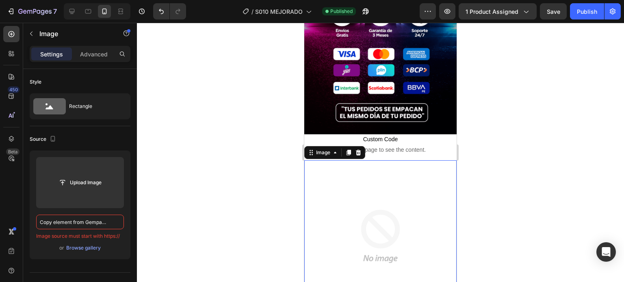
drag, startPoint x: 93, startPoint y: 225, endPoint x: 22, endPoint y: 236, distance: 71.9
click at [22, 236] on div "450 Beta GIF Sections(6) Elements(5) Media Image Image Content list Accordion A…" at bounding box center [68, 152] width 137 height 259
type input "pages!"
click at [74, 221] on input "pages!" at bounding box center [80, 222] width 88 height 15
drag, startPoint x: 74, startPoint y: 221, endPoint x: 21, endPoint y: 230, distance: 54.4
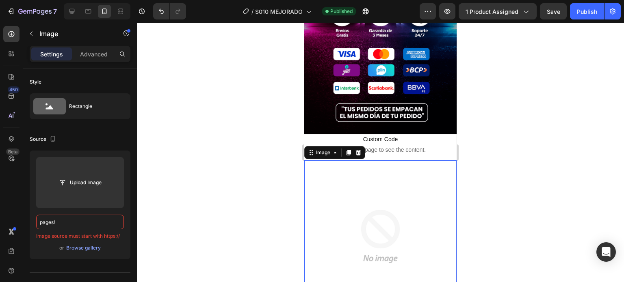
click at [21, 230] on div "450 Beta GIF Sections(6) Elements(5) Media Image Image Content list Accordion A…" at bounding box center [68, 152] width 137 height 259
paste input "[URL][DOMAIN_NAME]"
type input "[URL][DOMAIN_NAME]"
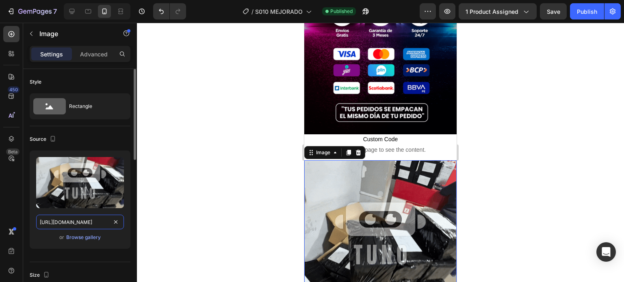
scroll to position [0, 429]
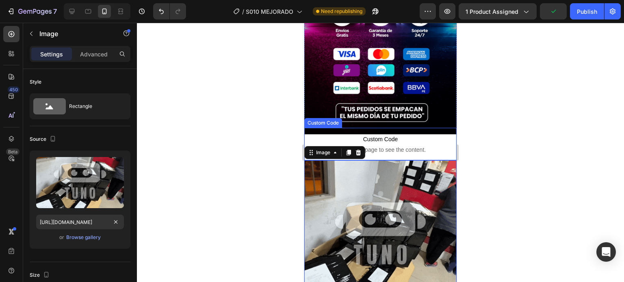
click at [390, 134] on span "Custom Code" at bounding box center [380, 139] width 152 height 10
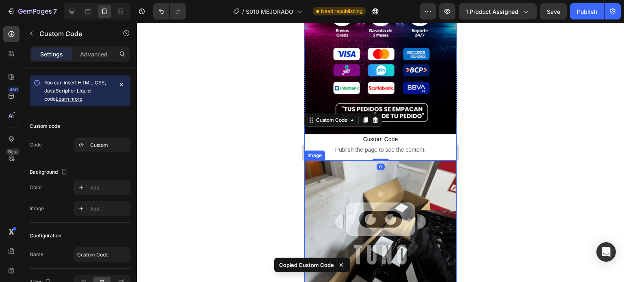
click at [420, 199] on img at bounding box center [380, 236] width 152 height 152
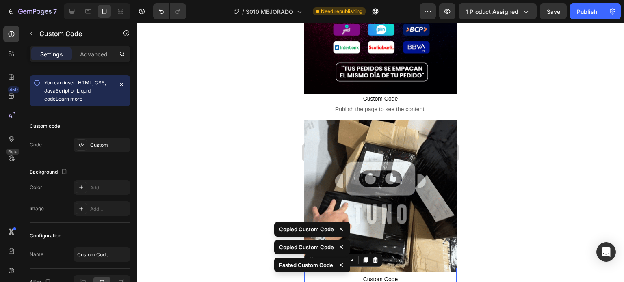
click at [533, 161] on div at bounding box center [380, 152] width 487 height 259
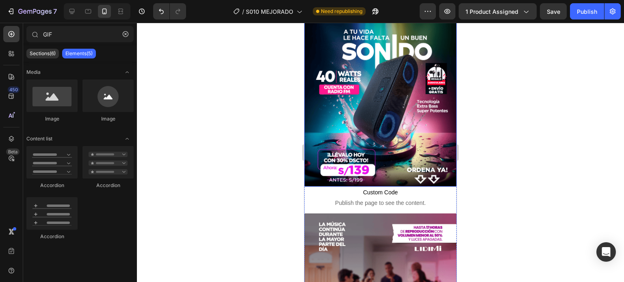
scroll to position [162, 0]
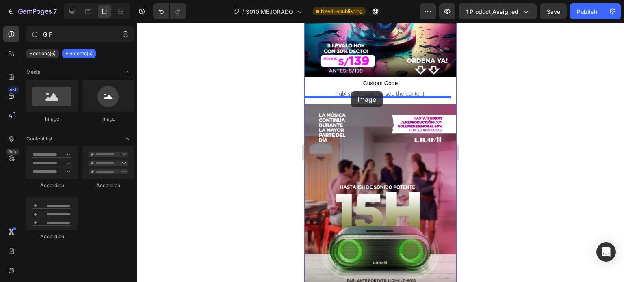
drag, startPoint x: 351, startPoint y: 114, endPoint x: 351, endPoint y: 91, distance: 22.3
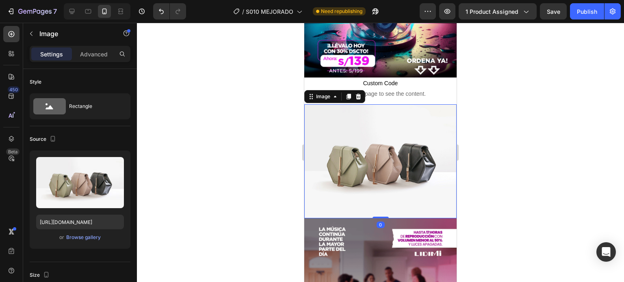
click at [358, 123] on img at bounding box center [380, 161] width 152 height 114
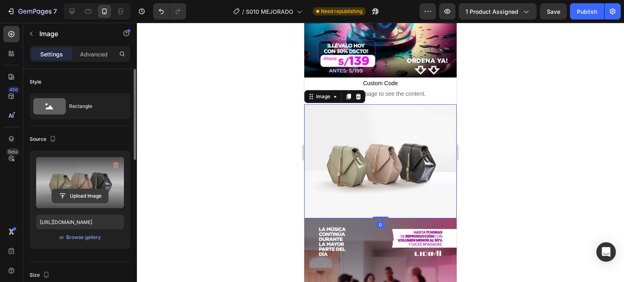
click at [94, 201] on input "file" at bounding box center [80, 196] width 56 height 14
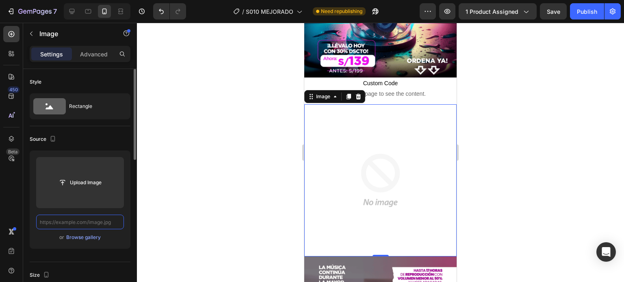
scroll to position [0, 0]
paste input "https://media3.giphy.com/media/v1.Y2lkPTc5MGI3NjExamlobG84cGtsajcyaDJwczd3OG5jY…"
type input "https://media3.giphy.com/media/v1.Y2lkPTc5MGI3NjExamlobG84cGtsajcyaDJwczd3OG5jY…"
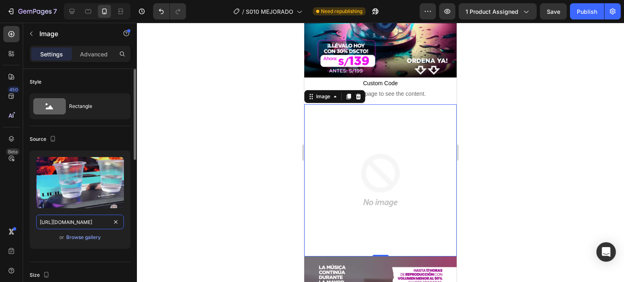
scroll to position [0, 420]
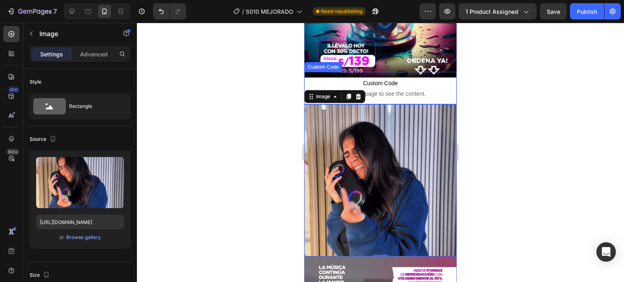
click at [385, 80] on span "Custom Code" at bounding box center [380, 83] width 152 height 10
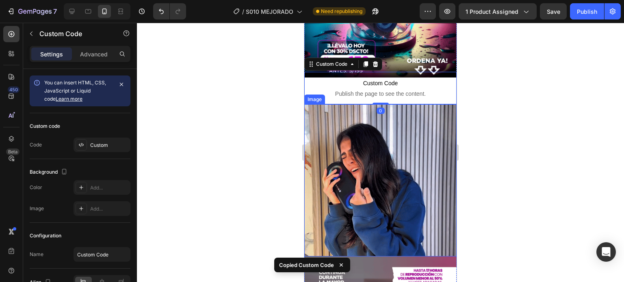
click at [417, 162] on img at bounding box center [380, 180] width 152 height 152
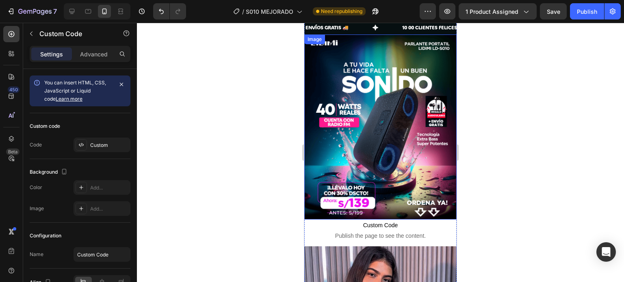
scroll to position [0, 0]
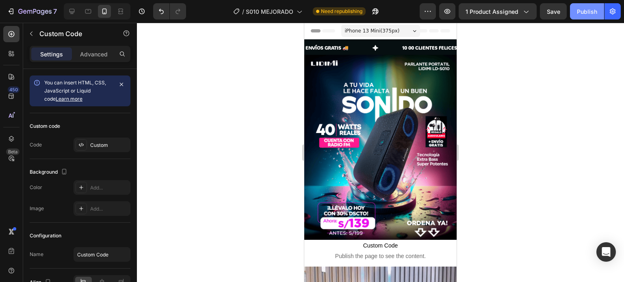
click at [593, 10] on div "Publish" at bounding box center [587, 11] width 20 height 9
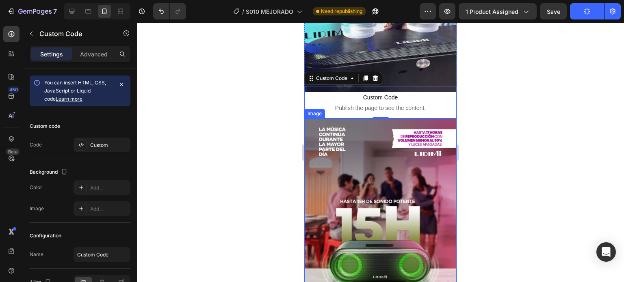
scroll to position [284, 0]
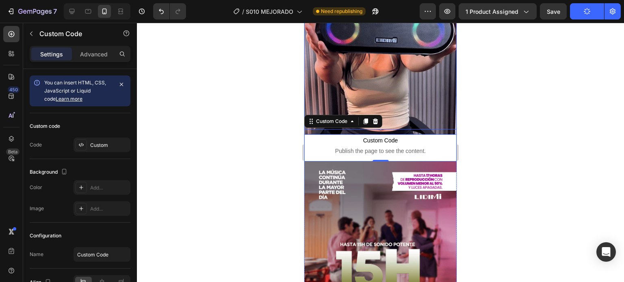
click at [482, 83] on div at bounding box center [380, 152] width 487 height 259
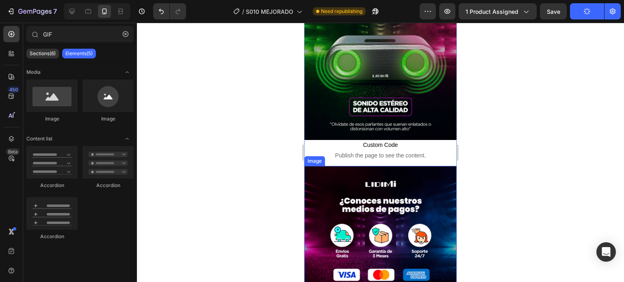
scroll to position [1827, 0]
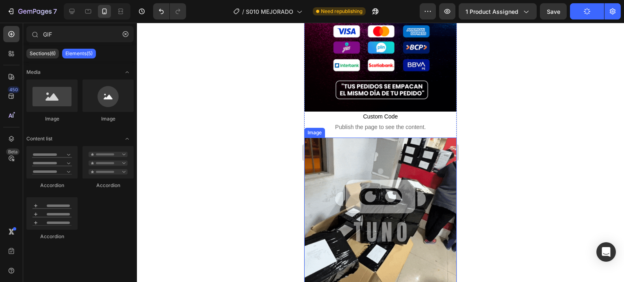
click at [383, 159] on img at bounding box center [380, 214] width 152 height 152
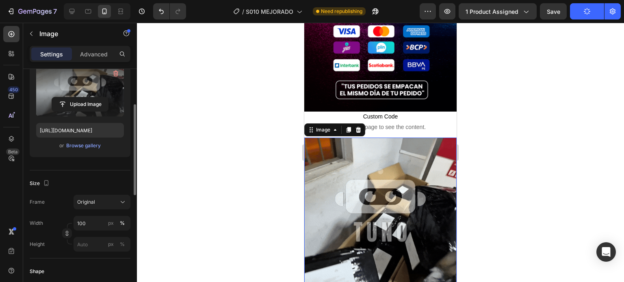
scroll to position [0, 0]
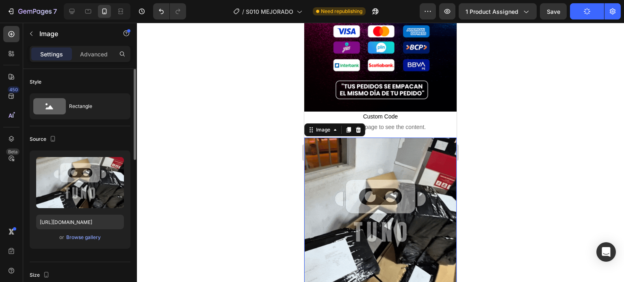
click at [250, 141] on div at bounding box center [380, 152] width 487 height 259
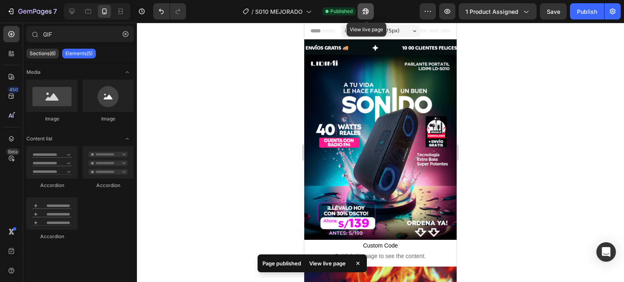
click at [368, 13] on icon "button" at bounding box center [365, 11] width 8 height 8
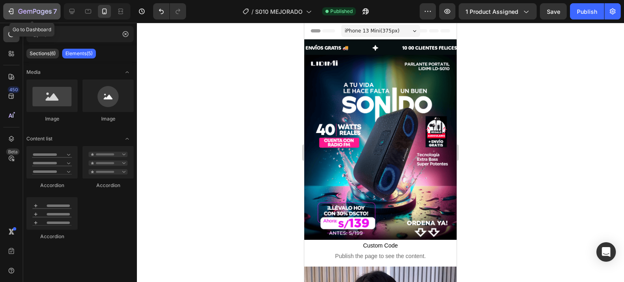
click at [13, 8] on icon "button" at bounding box center [11, 11] width 8 height 8
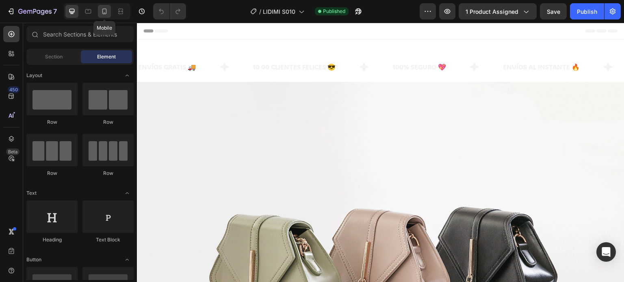
click at [106, 15] on icon at bounding box center [104, 11] width 8 height 8
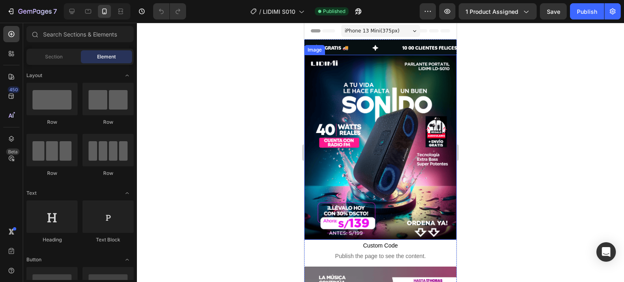
click at [409, 123] on img at bounding box center [380, 148] width 152 height 186
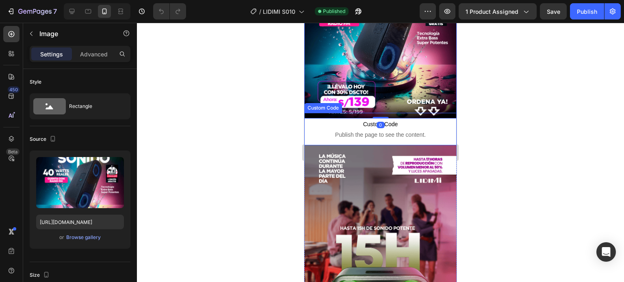
scroll to position [122, 0]
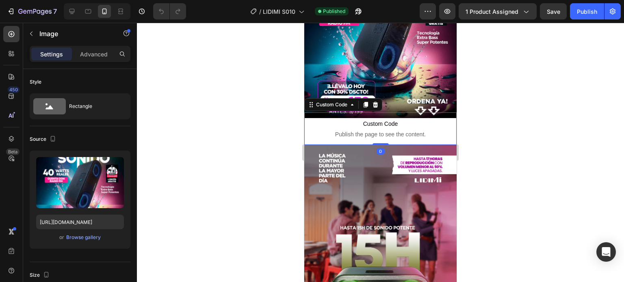
click at [415, 120] on span "Custom Code" at bounding box center [380, 124] width 152 height 10
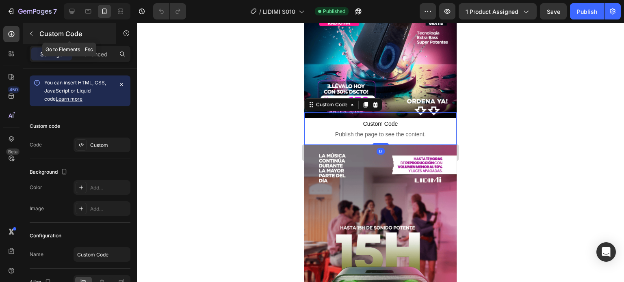
click at [32, 38] on button "button" at bounding box center [31, 33] width 13 height 13
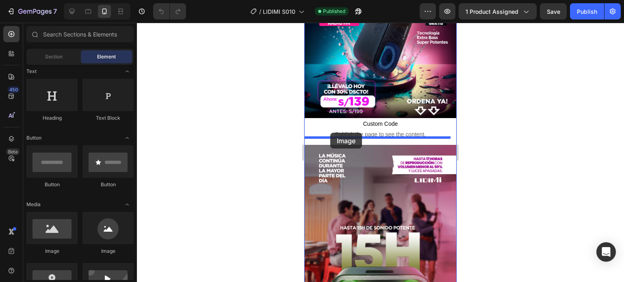
drag, startPoint x: 354, startPoint y: 248, endPoint x: 331, endPoint y: 133, distance: 116.7
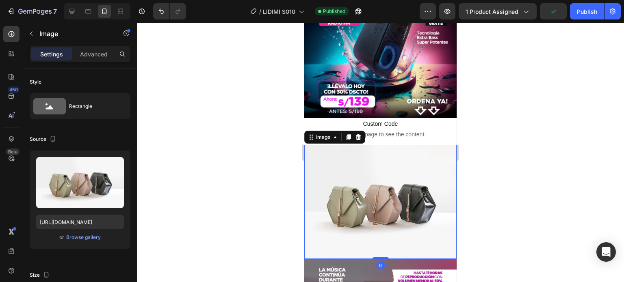
click at [377, 175] on img at bounding box center [380, 202] width 152 height 114
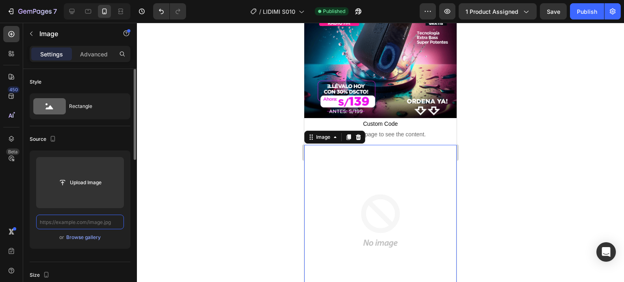
scroll to position [0, 0]
paste input "Copy element from Gempages!"
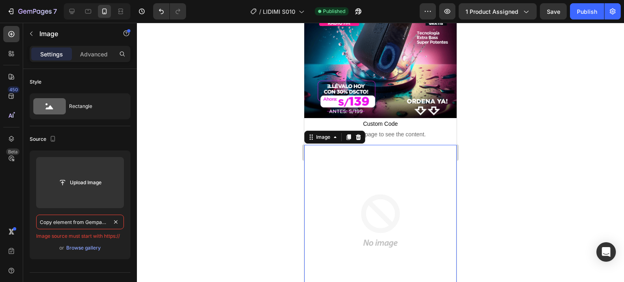
drag, startPoint x: 106, startPoint y: 217, endPoint x: 22, endPoint y: 228, distance: 84.7
click at [22, 228] on div "450 Beta Sections(18) Elements(84) Section Element Hero Section Product Detail …" at bounding box center [68, 152] width 137 height 259
type input "!"
click at [73, 219] on input "!" at bounding box center [80, 222] width 88 height 15
paste input "https://media3.giphy.com/media/v1.Y2lkPTc5MGI3NjExamlobG84cGtsajcyaDJwczd3OG5jY…"
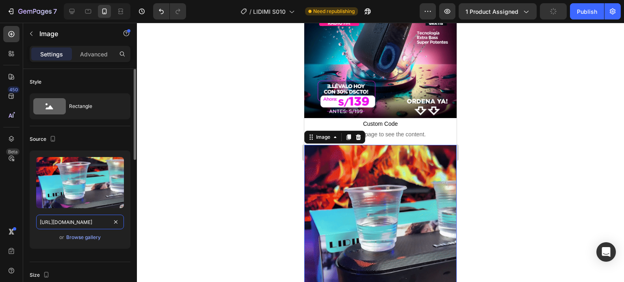
scroll to position [0, 420]
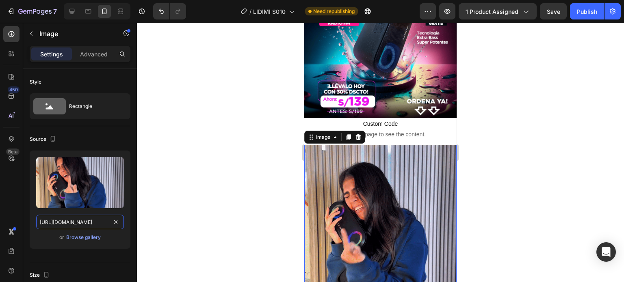
type input "https://media3.giphy.com/media/v1.Y2lkPTc5MGI3NjExamlobG84cGtsajcyaDJwczd3OG5jY…"
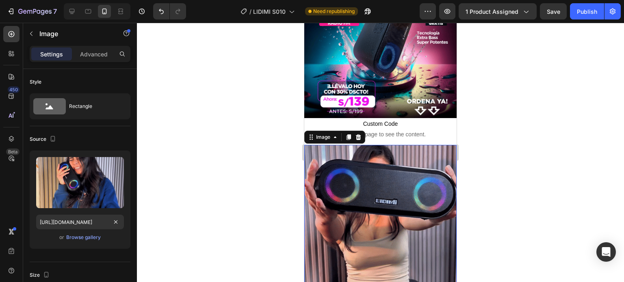
click at [187, 206] on div at bounding box center [380, 152] width 487 height 259
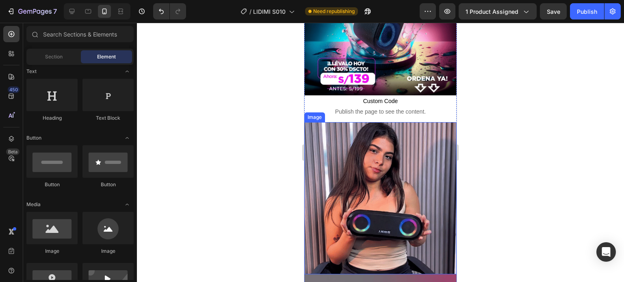
scroll to position [162, 0]
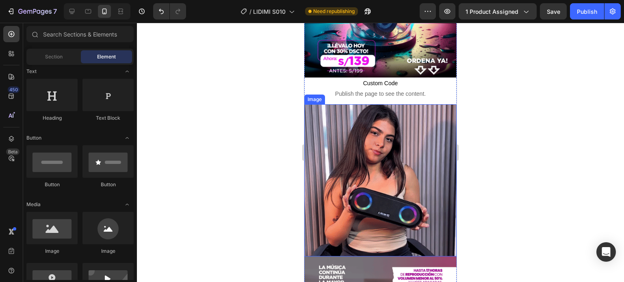
click at [387, 92] on p "Custom Code Publish the page to see the content." at bounding box center [380, 88] width 152 height 32
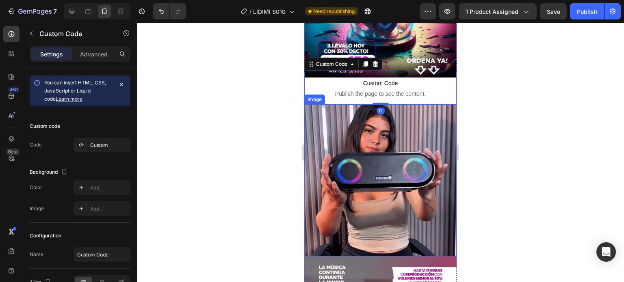
click at [408, 164] on img at bounding box center [380, 180] width 152 height 152
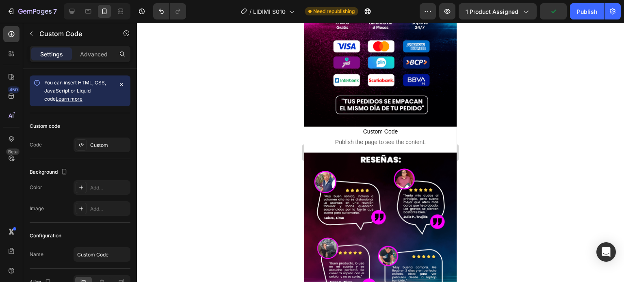
scroll to position [1636, 0]
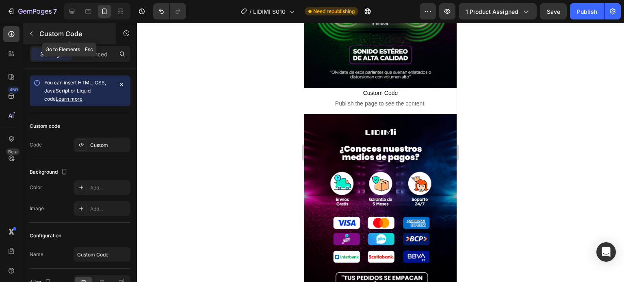
click at [31, 27] on button "button" at bounding box center [31, 33] width 13 height 13
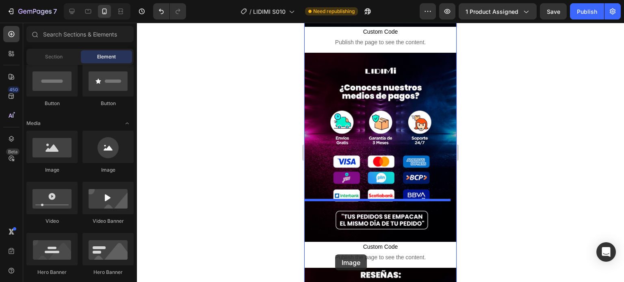
scroll to position [1707, 0]
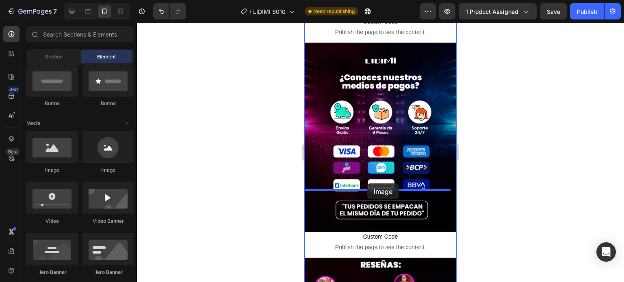
drag, startPoint x: 350, startPoint y: 177, endPoint x: 367, endPoint y: 184, distance: 18.5
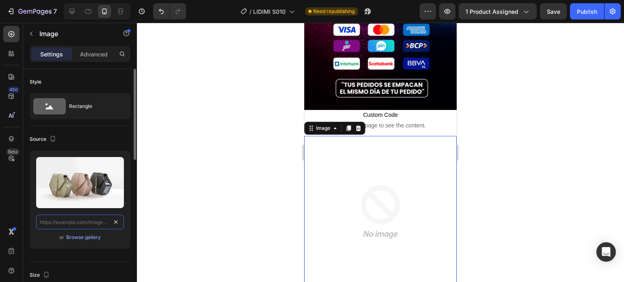
scroll to position [0, 0]
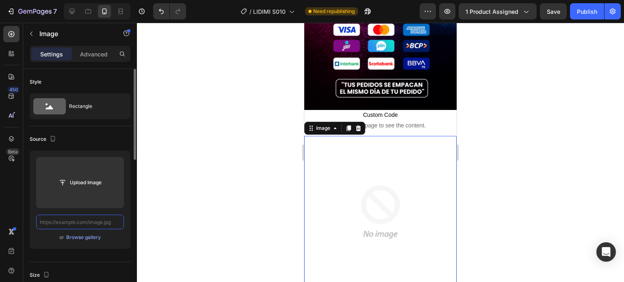
paste input "[URL][DOMAIN_NAME]"
type input "[URL][DOMAIN_NAME]"
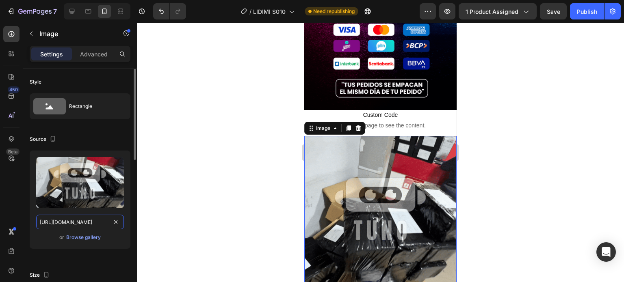
scroll to position [0, 429]
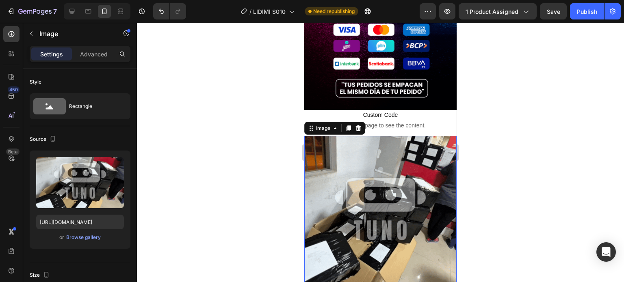
click at [410, 121] on span "Publish the page to see the content." at bounding box center [380, 125] width 152 height 8
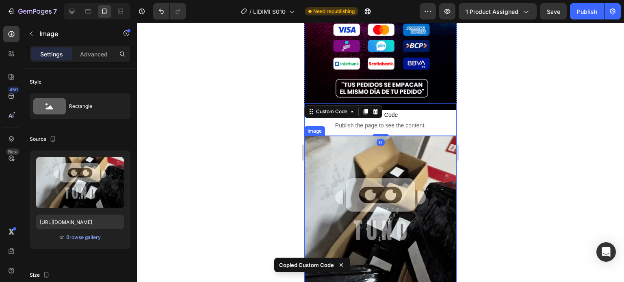
click at [422, 151] on img at bounding box center [380, 212] width 152 height 152
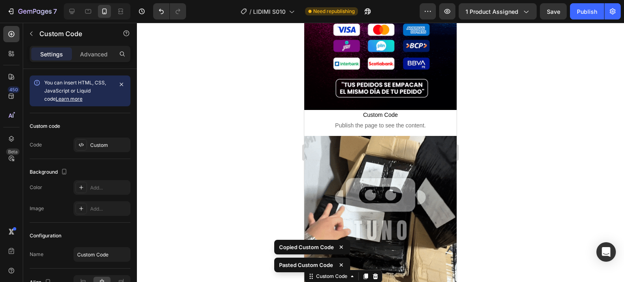
click at [489, 184] on div at bounding box center [380, 152] width 487 height 259
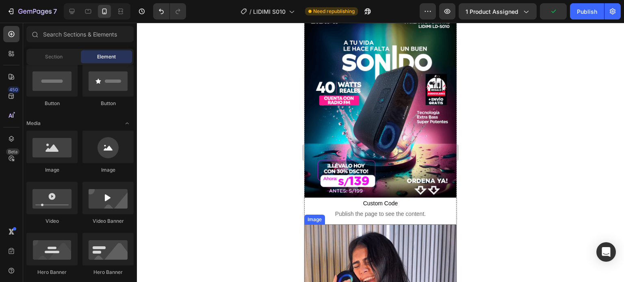
scroll to position [0, 0]
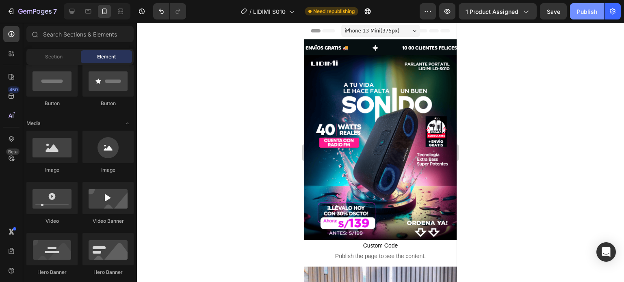
click at [596, 11] on div "Publish" at bounding box center [587, 11] width 20 height 9
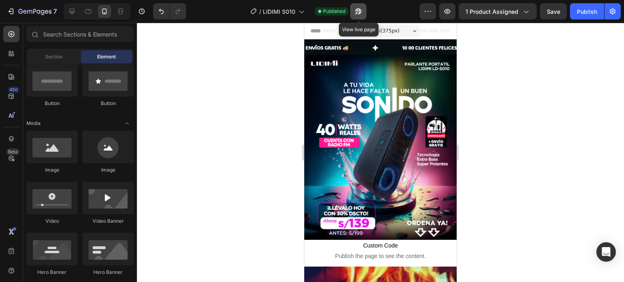
click at [362, 12] on icon "button" at bounding box center [358, 11] width 8 height 8
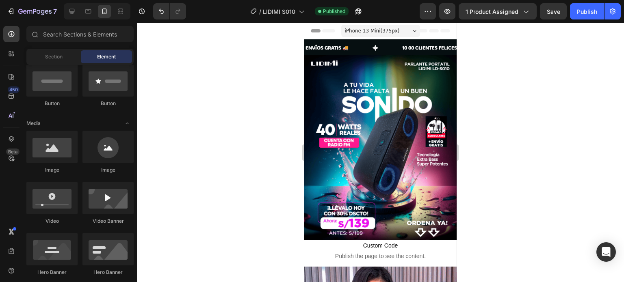
click at [534, 71] on div at bounding box center [380, 152] width 487 height 259
click at [26, 6] on button "7" at bounding box center [31, 11] width 57 height 16
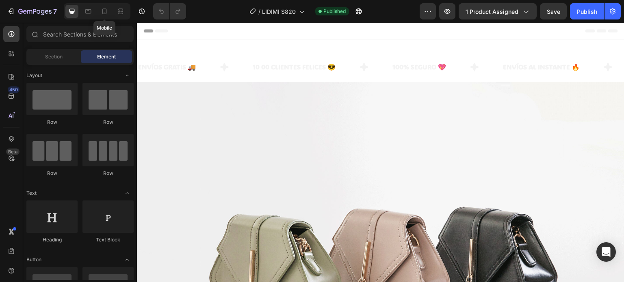
drag, startPoint x: 110, startPoint y: 12, endPoint x: 169, endPoint y: 74, distance: 85.9
click at [109, 12] on div at bounding box center [104, 11] width 13 height 13
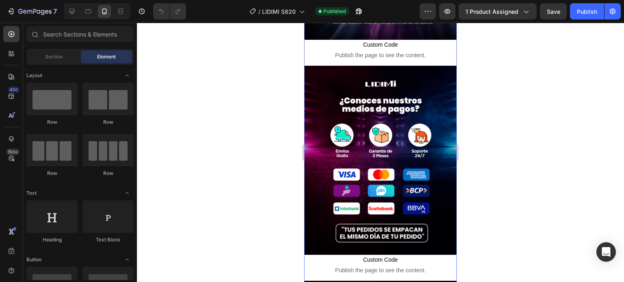
scroll to position [1507, 0]
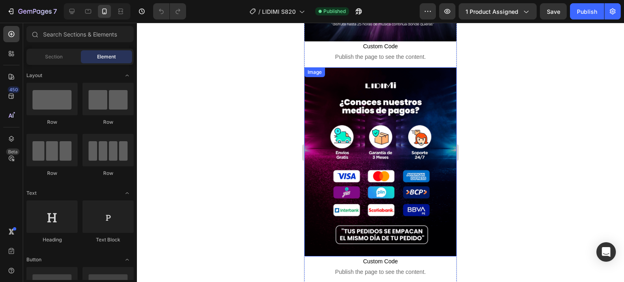
click at [378, 134] on img at bounding box center [380, 161] width 152 height 189
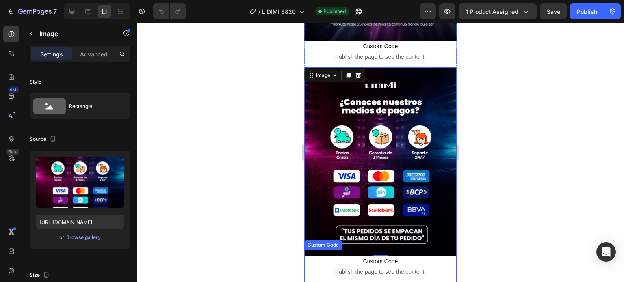
click at [394, 257] on span "Custom Code" at bounding box center [380, 262] width 152 height 10
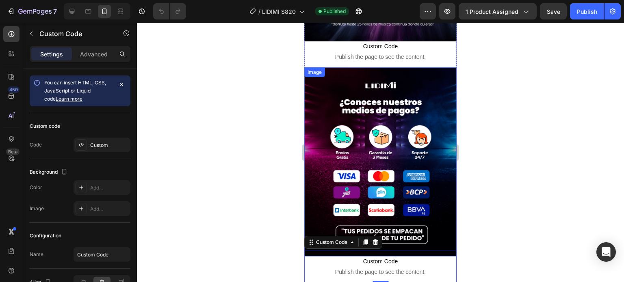
click at [264, 106] on div at bounding box center [380, 152] width 487 height 259
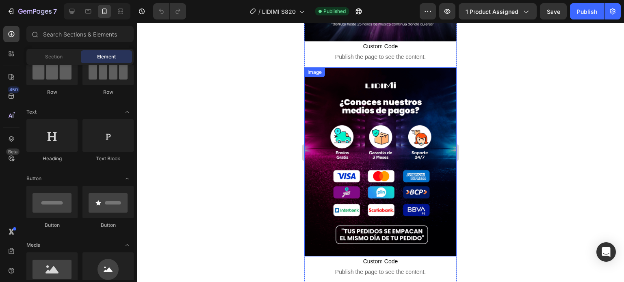
scroll to position [0, 0]
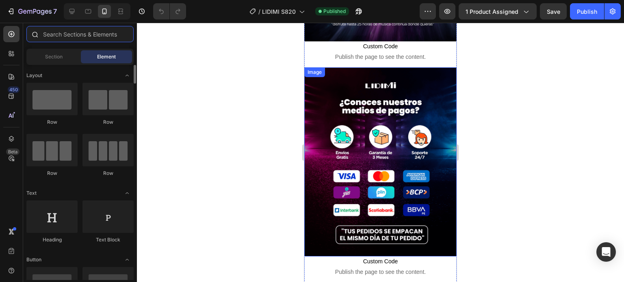
click at [95, 37] on input "text" at bounding box center [79, 34] width 107 height 16
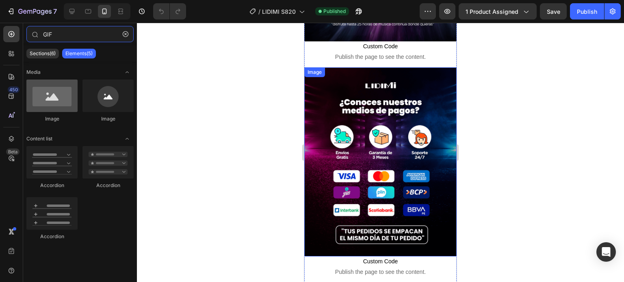
type input "GIF"
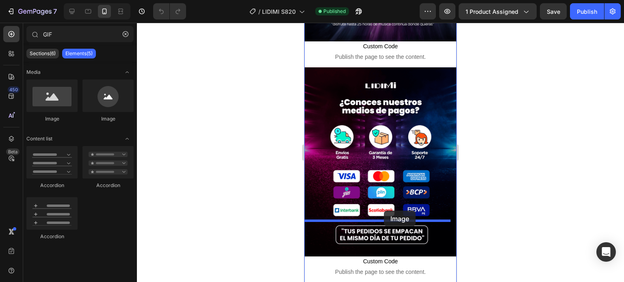
drag, startPoint x: 361, startPoint y: 127, endPoint x: 393, endPoint y: 219, distance: 97.6
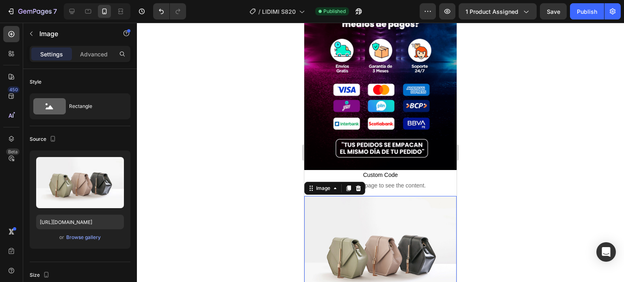
scroll to position [1629, 0]
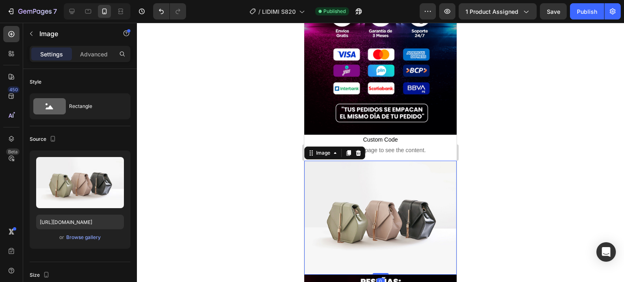
click at [385, 161] on img at bounding box center [380, 218] width 152 height 114
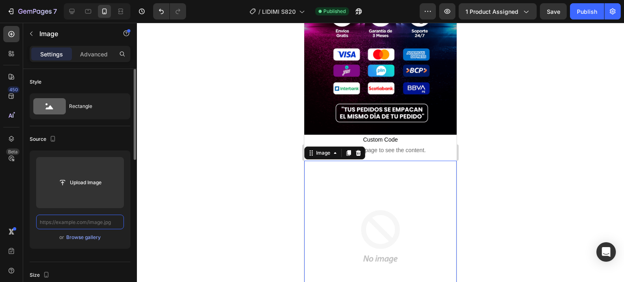
scroll to position [0, 0]
paste input "[URL][DOMAIN_NAME]"
type input "[URL][DOMAIN_NAME]"
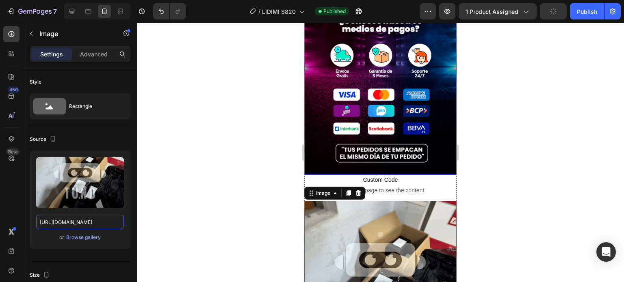
scroll to position [1588, 0]
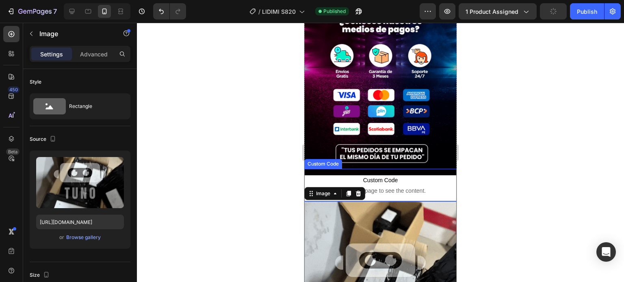
click at [424, 169] on p "Custom Code Publish the page to see the content." at bounding box center [380, 185] width 152 height 32
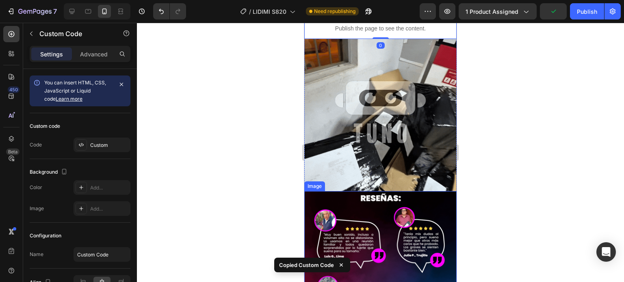
click at [416, 112] on img at bounding box center [380, 115] width 152 height 152
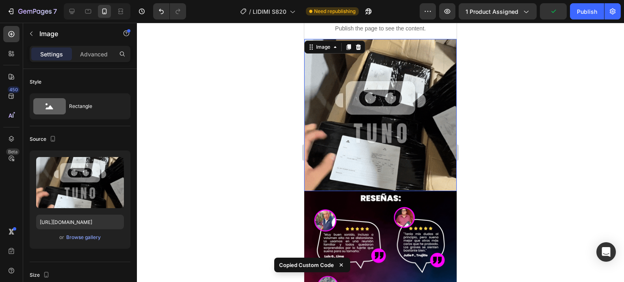
scroll to position [1710, 0]
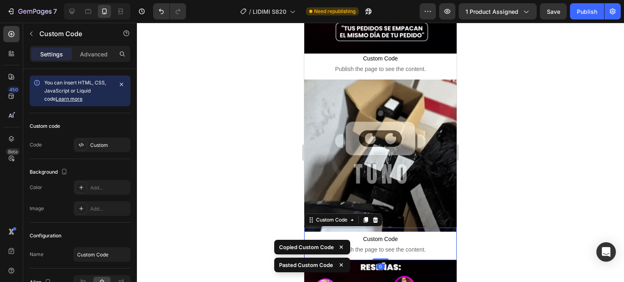
click at [496, 167] on div at bounding box center [380, 152] width 487 height 259
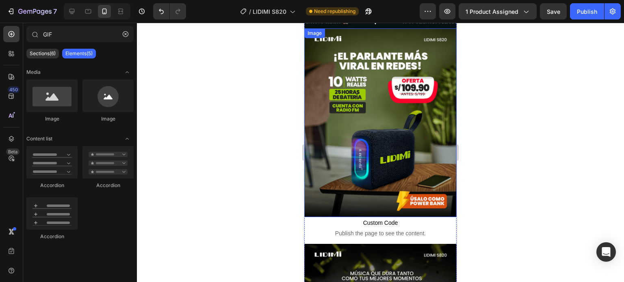
scroll to position [41, 0]
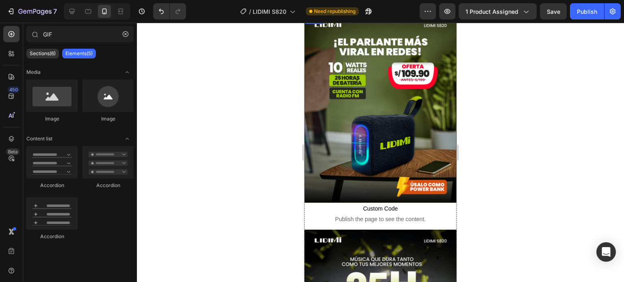
click at [420, 167] on img at bounding box center [380, 108] width 152 height 189
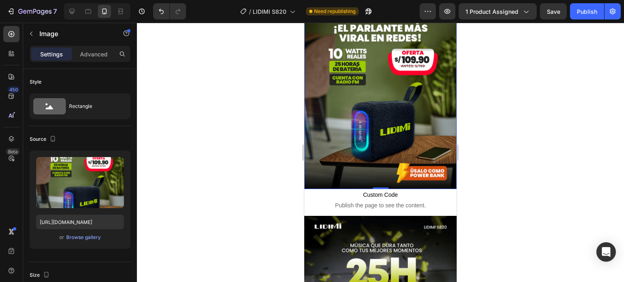
scroll to position [122, 0]
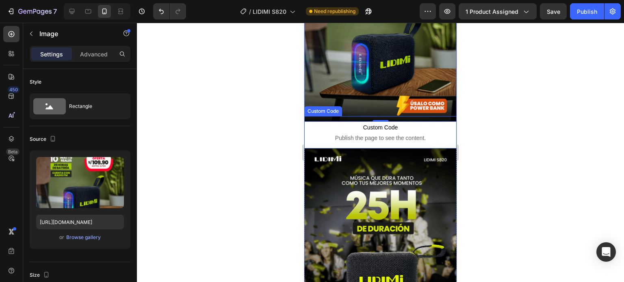
click at [365, 134] on span "Publish the page to see the content." at bounding box center [380, 138] width 152 height 8
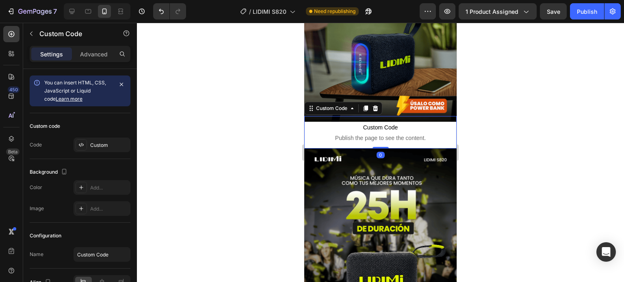
drag, startPoint x: 493, startPoint y: 116, endPoint x: 499, endPoint y: 114, distance: 6.0
click at [495, 115] on div at bounding box center [380, 152] width 487 height 259
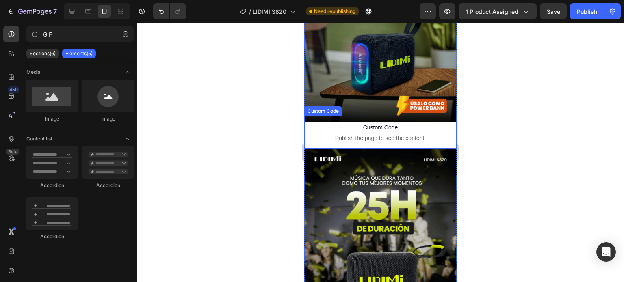
click at [562, 96] on div at bounding box center [380, 152] width 487 height 259
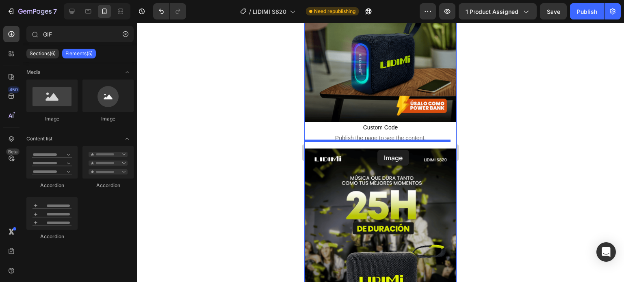
drag, startPoint x: 365, startPoint y: 126, endPoint x: 378, endPoint y: 149, distance: 25.8
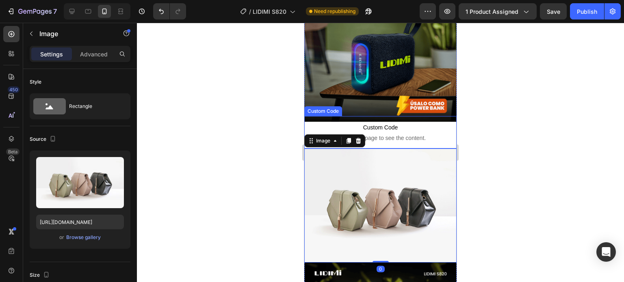
click at [407, 124] on span "Custom Code" at bounding box center [380, 128] width 152 height 10
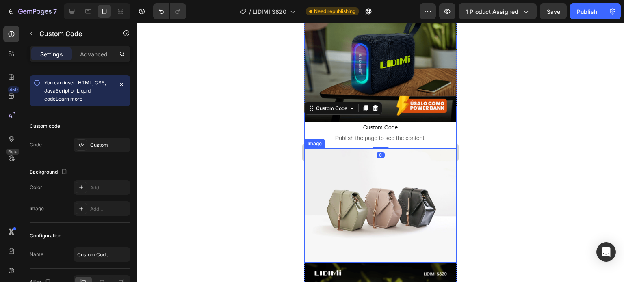
click at [414, 188] on img at bounding box center [380, 206] width 152 height 114
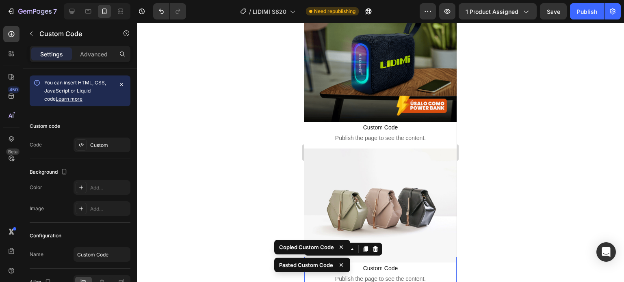
click at [508, 172] on div at bounding box center [380, 152] width 487 height 259
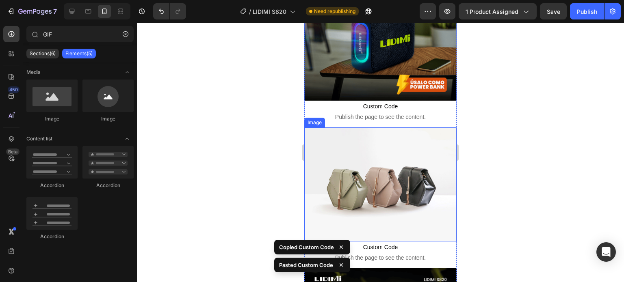
scroll to position [162, 0]
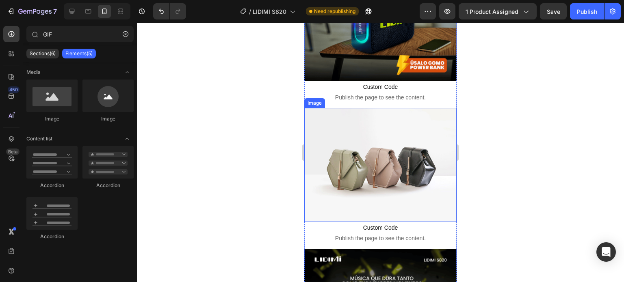
click at [383, 141] on img at bounding box center [380, 165] width 152 height 114
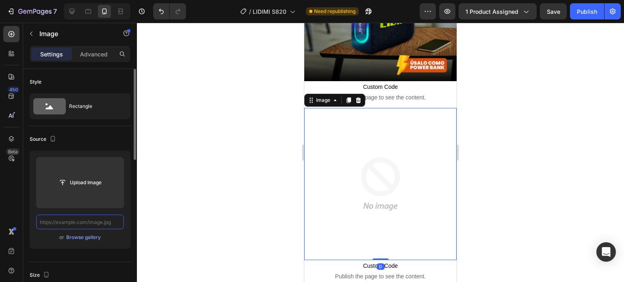
scroll to position [0, 0]
paste input "https://media2.giphy.com/media/v1.Y2lkPTc5MGI3NjExOHhyN2YyMGE1dTExanVoZHN0ZTR1a…"
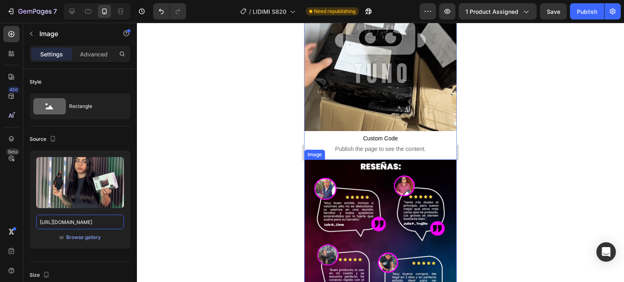
scroll to position [2098, 0]
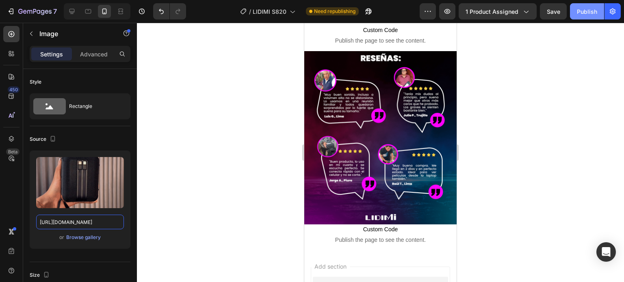
type input "https://media2.giphy.com/media/v1.Y2lkPTc5MGI3NjExOHhyN2YyMGE1dTExanVoZHN0ZTR1a…"
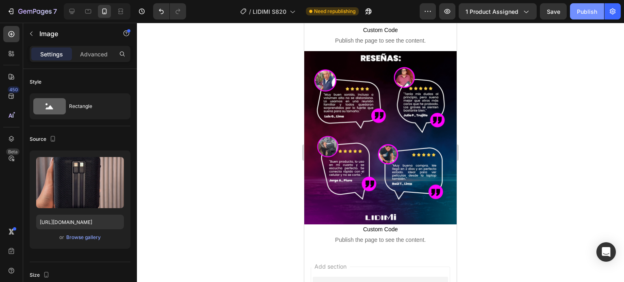
click at [587, 13] on div "Publish" at bounding box center [587, 11] width 20 height 9
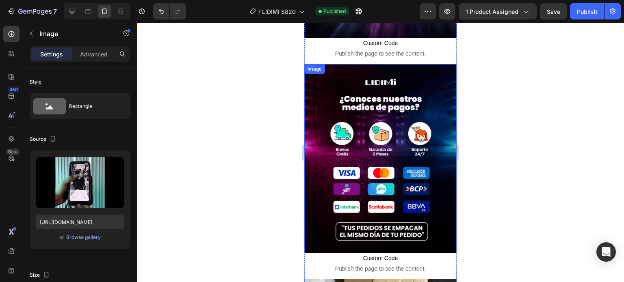
scroll to position [1570, 0]
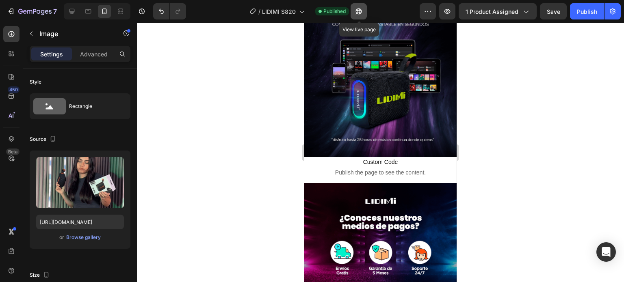
click at [359, 8] on icon "button" at bounding box center [359, 11] width 8 height 8
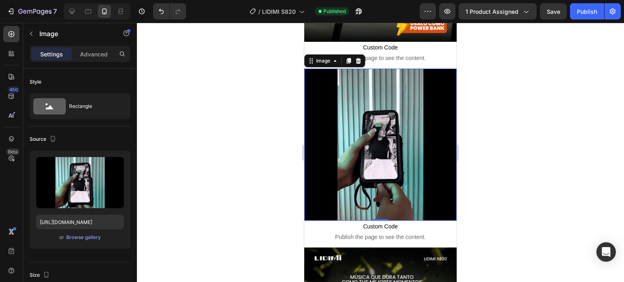
scroll to position [203, 0]
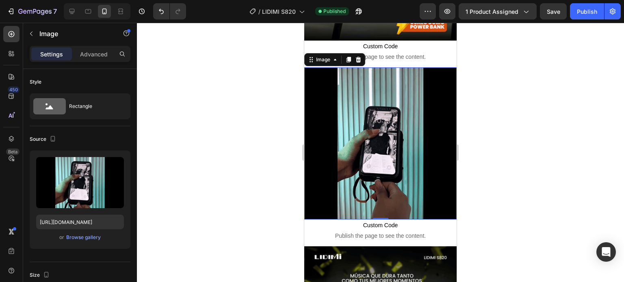
click at [389, 162] on img at bounding box center [380, 143] width 152 height 152
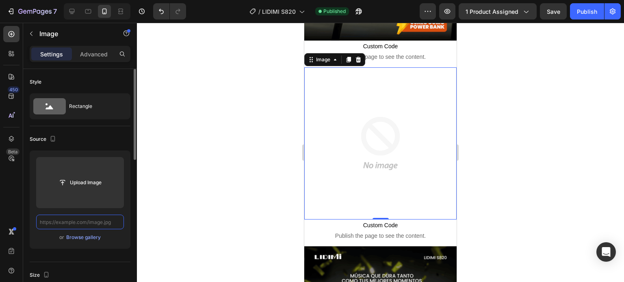
scroll to position [0, 0]
paste input "https://media1.giphy.com/media/v1.Y2lkPTc5MGI3NjExMDgwbWlkZHo0azIyeWxxcm5uem0xd…"
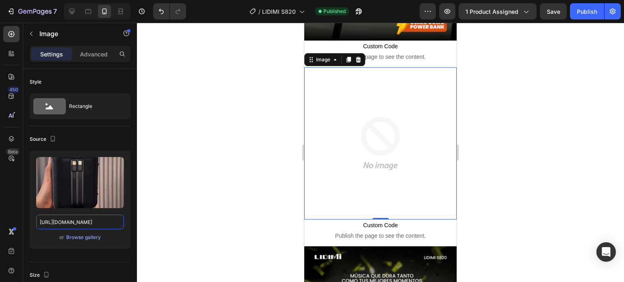
type input "https://media1.giphy.com/media/v1.Y2lkPTc5MGI3NjExMDgwbWlkZHo0azIyeWxxcm5uem0xd…"
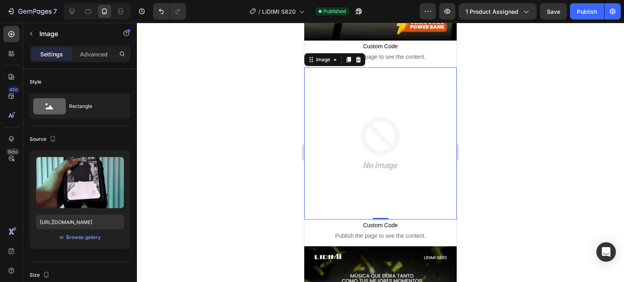
scroll to position [0, 0]
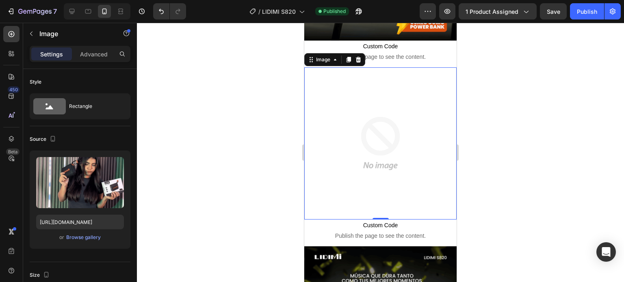
click at [222, 145] on div at bounding box center [380, 152] width 487 height 259
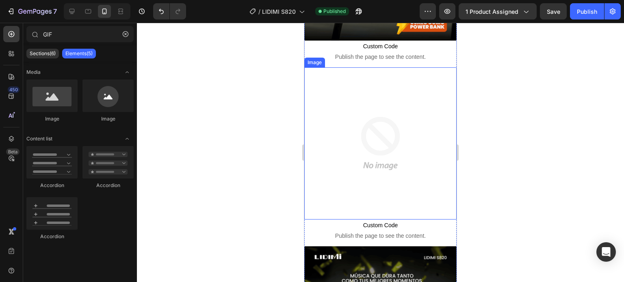
click at [360, 130] on img at bounding box center [380, 143] width 152 height 152
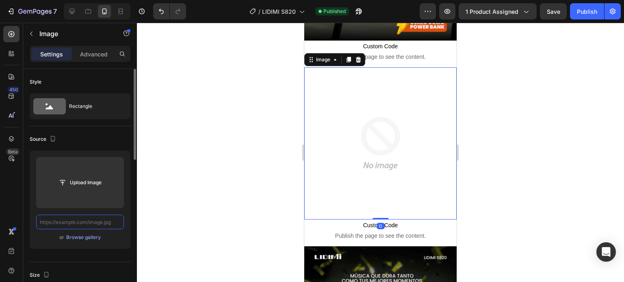
click at [98, 221] on input "text" at bounding box center [80, 222] width 88 height 15
paste input "https://media1.giphy.com/media/v1.Y2lkPTc5MGI3NjExMDgwbWlkZHo0azIyeWxxcm5uem0xd…"
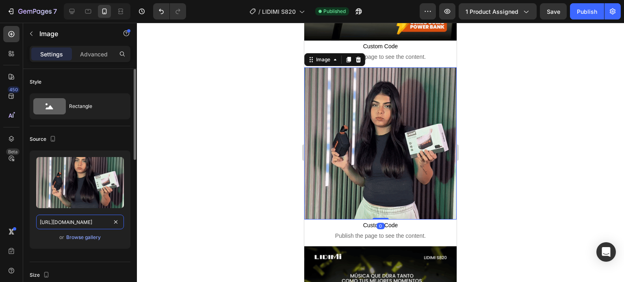
scroll to position [0, 420]
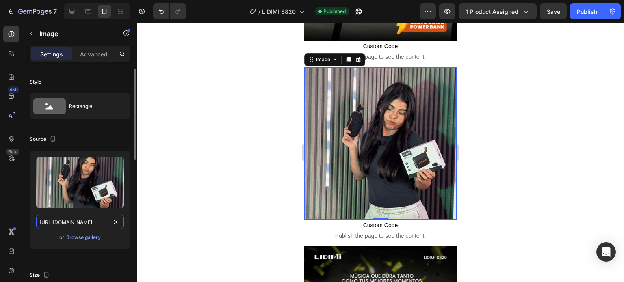
type input "https://media1.giphy.com/media/v1.Y2lkPTc5MGI3NjExMDgwbWlkZHo0azIyeWxxcm5uem0xd…"
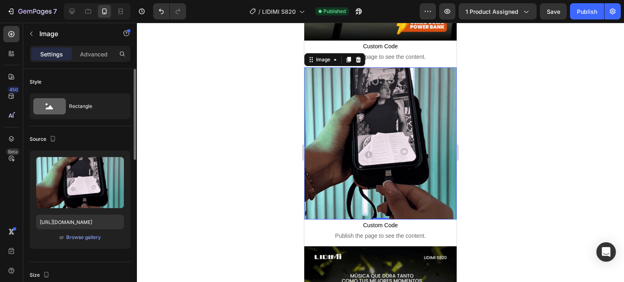
click at [127, 234] on div "Upload Image https://media1.giphy.com/media/v1.Y2lkPTc5MGI3NjExMDgwbWlkZHo0azIy…" at bounding box center [80, 200] width 101 height 98
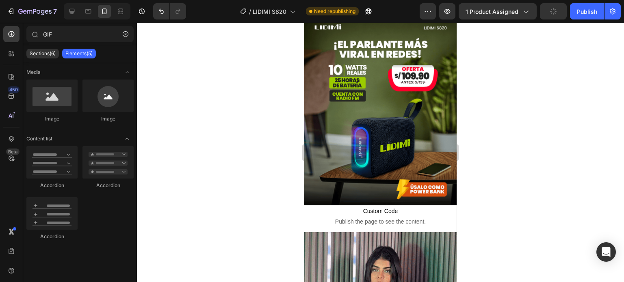
scroll to position [0, 0]
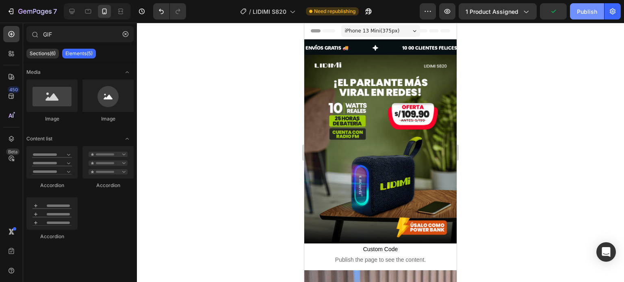
click at [596, 12] on div "Publish" at bounding box center [587, 11] width 20 height 9
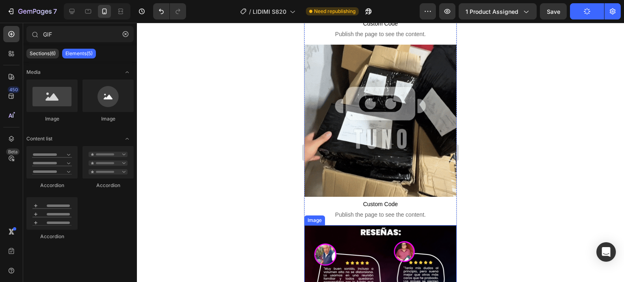
scroll to position [1814, 0]
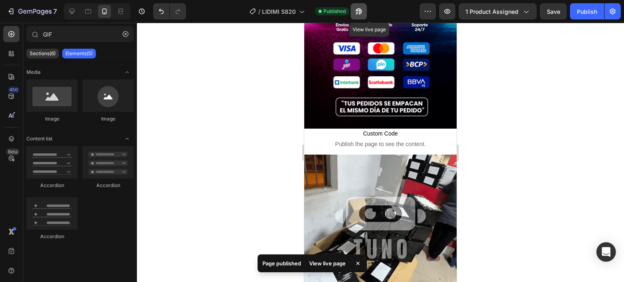
click at [365, 13] on button "button" at bounding box center [358, 11] width 16 height 16
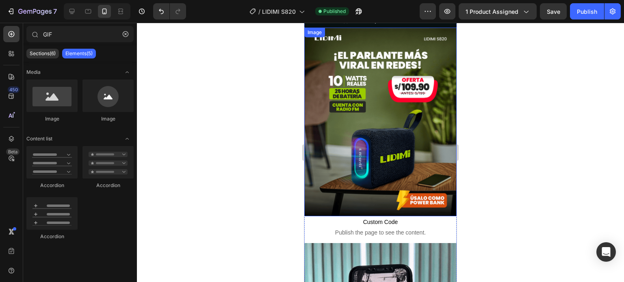
scroll to position [0, 0]
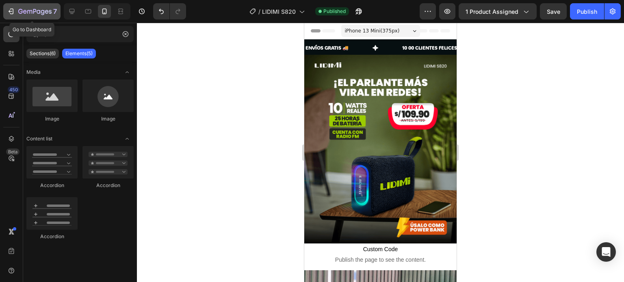
click at [24, 5] on button "7" at bounding box center [31, 11] width 57 height 16
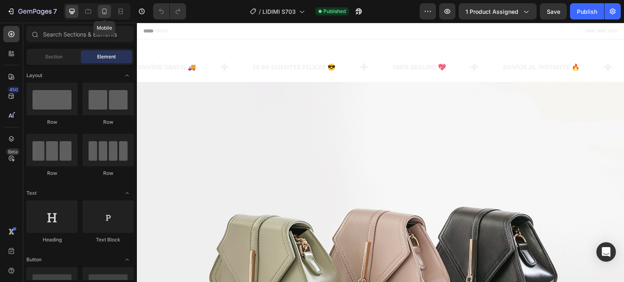
click at [99, 9] on div at bounding box center [104, 11] width 13 height 13
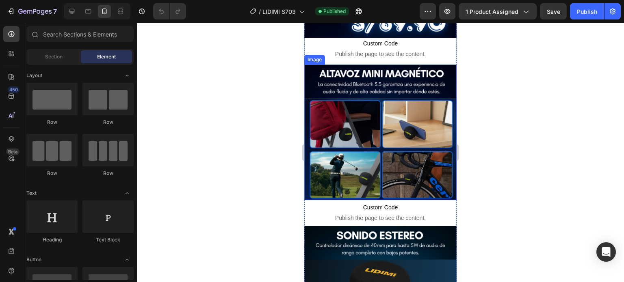
scroll to position [162, 0]
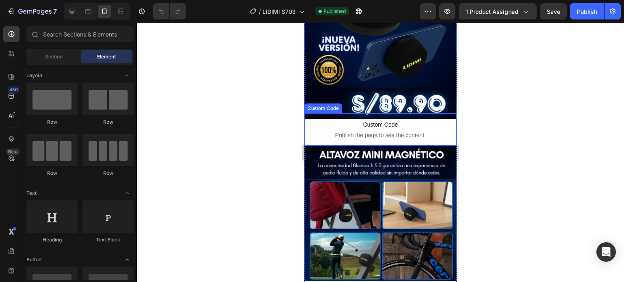
click at [370, 120] on span "Custom Code" at bounding box center [380, 125] width 152 height 10
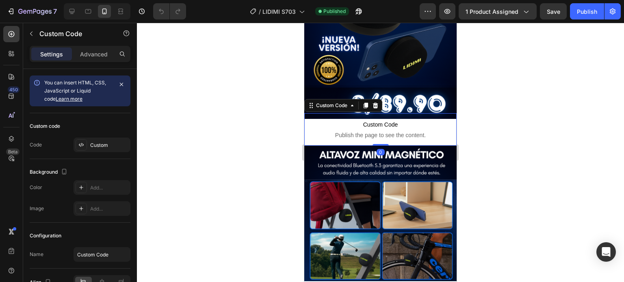
click at [270, 115] on div at bounding box center [380, 152] width 487 height 259
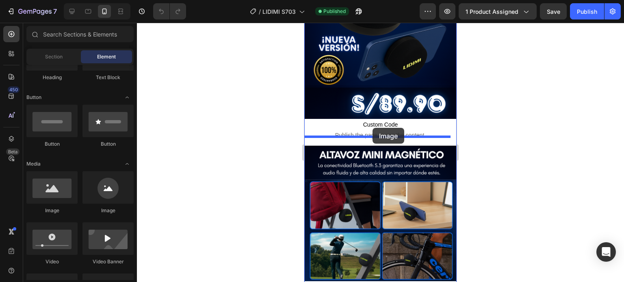
drag, startPoint x: 360, startPoint y: 212, endPoint x: 372, endPoint y: 128, distance: 84.9
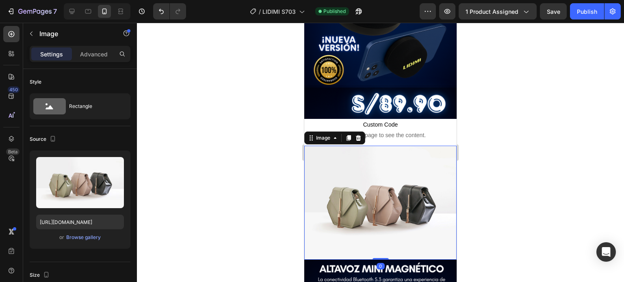
drag, startPoint x: 362, startPoint y: 176, endPoint x: 358, endPoint y: 116, distance: 59.9
click at [363, 175] on img at bounding box center [380, 203] width 152 height 114
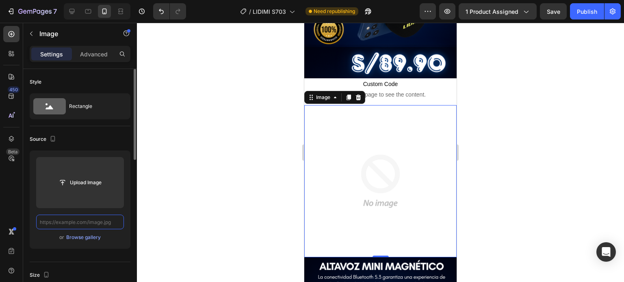
scroll to position [0, 0]
paste input "[URL][DOMAIN_NAME]"
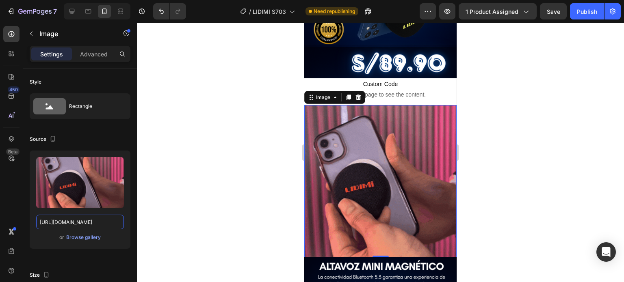
type input "[URL][DOMAIN_NAME]"
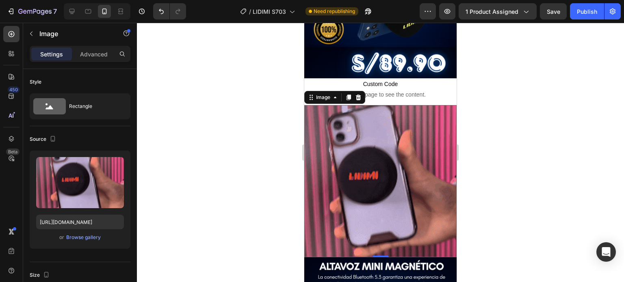
scroll to position [0, 0]
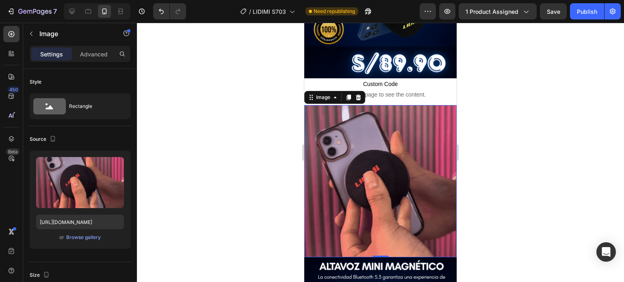
click at [267, 175] on div at bounding box center [380, 152] width 487 height 259
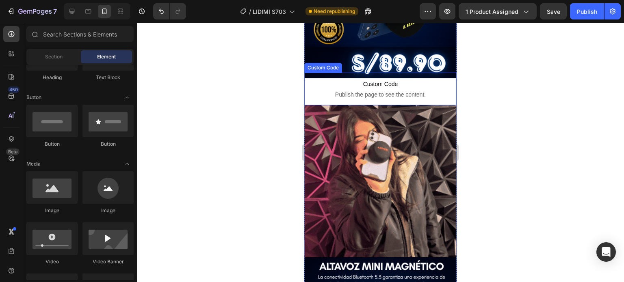
click at [412, 91] on span "Publish the page to see the content." at bounding box center [380, 95] width 152 height 8
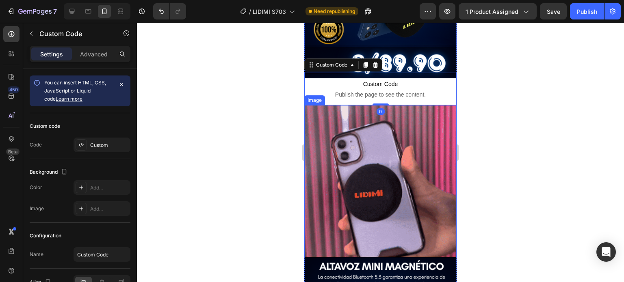
click at [421, 163] on img at bounding box center [380, 181] width 152 height 152
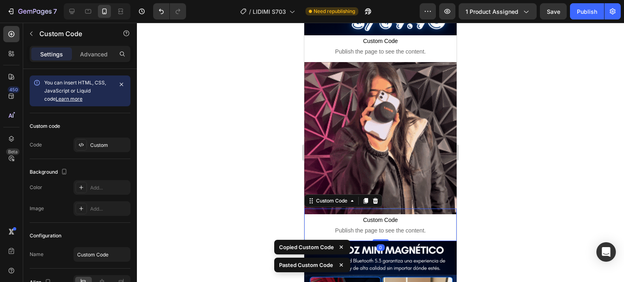
scroll to position [284, 0]
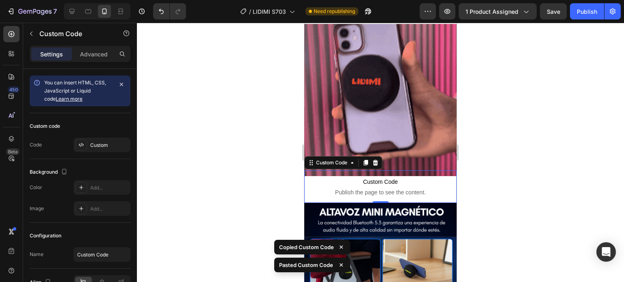
click at [523, 142] on div at bounding box center [380, 152] width 487 height 259
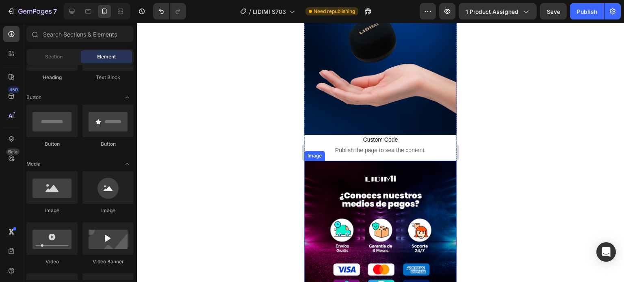
scroll to position [1015, 0]
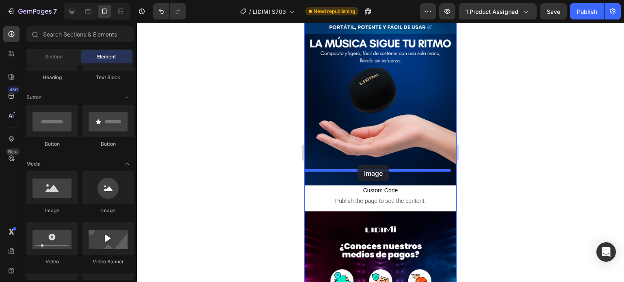
drag, startPoint x: 602, startPoint y: 177, endPoint x: 357, endPoint y: 165, distance: 244.8
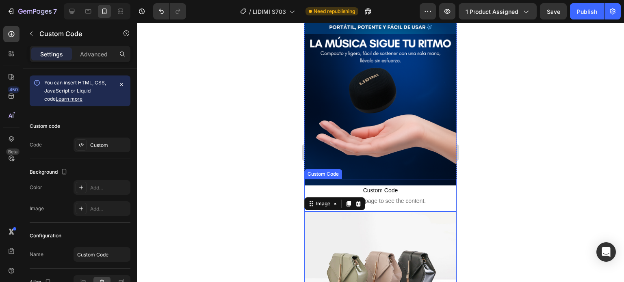
click at [389, 197] on span "Publish the page to see the content." at bounding box center [380, 201] width 152 height 8
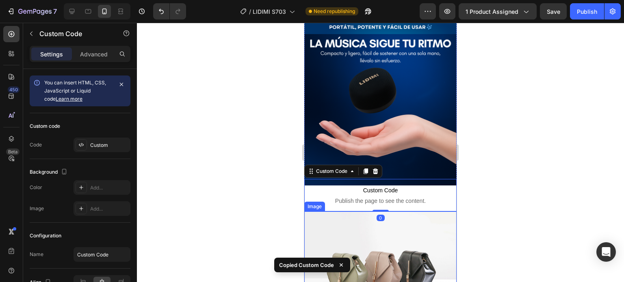
click at [415, 212] on img at bounding box center [380, 269] width 152 height 114
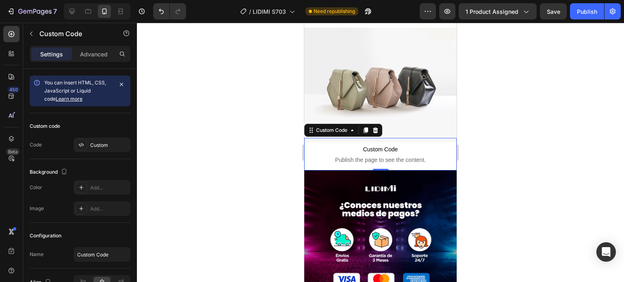
scroll to position [1077, 0]
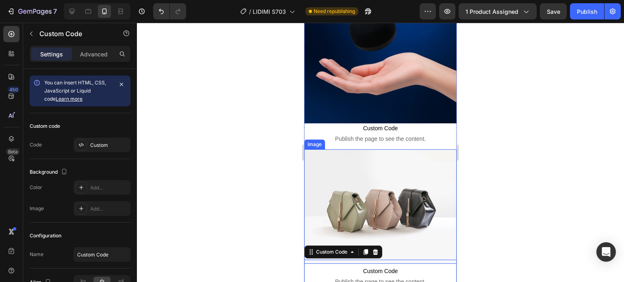
click at [406, 149] on img at bounding box center [380, 206] width 152 height 114
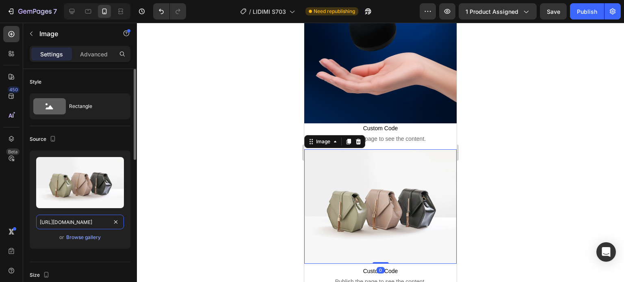
drag, startPoint x: 123, startPoint y: 222, endPoint x: 117, endPoint y: 221, distance: 5.8
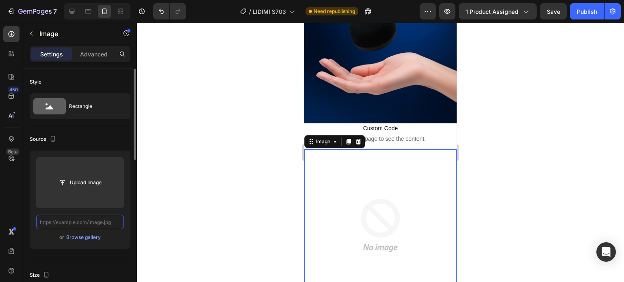
scroll to position [0, 0]
paste input "[URL][DOMAIN_NAME]"
type input "[URL][DOMAIN_NAME]"
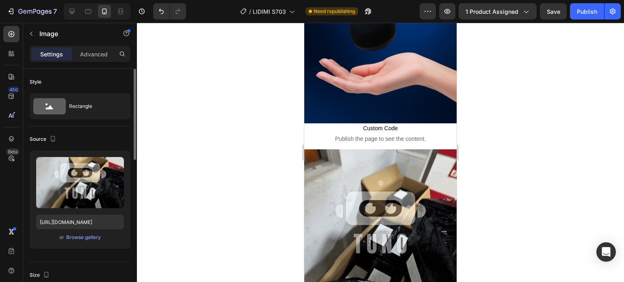
scroll to position [850, 0]
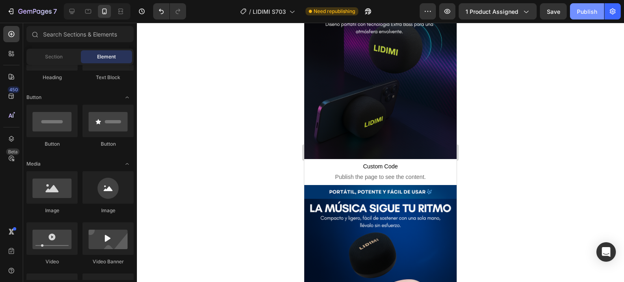
click at [576, 11] on button "Publish" at bounding box center [587, 11] width 34 height 16
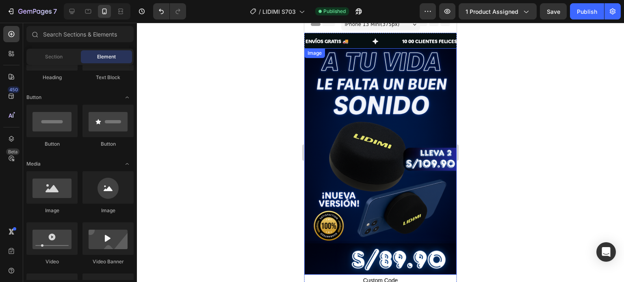
scroll to position [0, 0]
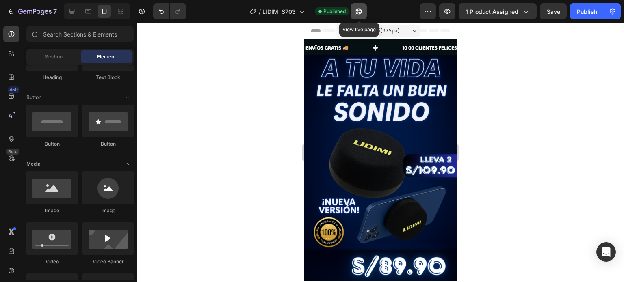
click at [365, 9] on button "button" at bounding box center [358, 11] width 16 height 16
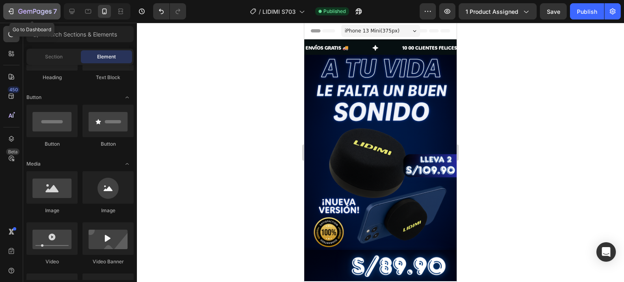
click at [35, 15] on div "7" at bounding box center [37, 11] width 39 height 10
